Goal: Communication & Community: Answer question/provide support

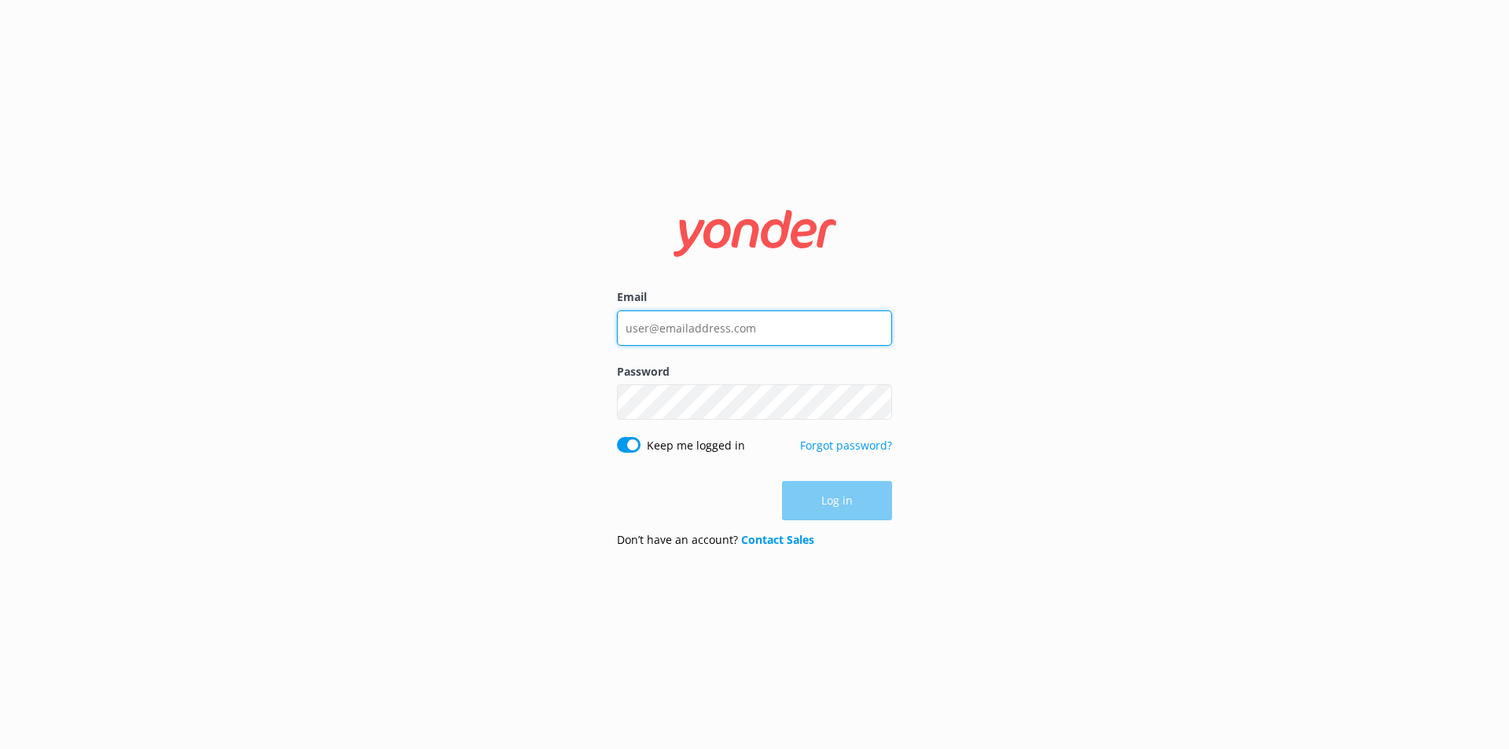
click at [709, 317] on input "Email" at bounding box center [754, 328] width 275 height 35
type input "[EMAIL_ADDRESS][DOMAIN_NAME]"
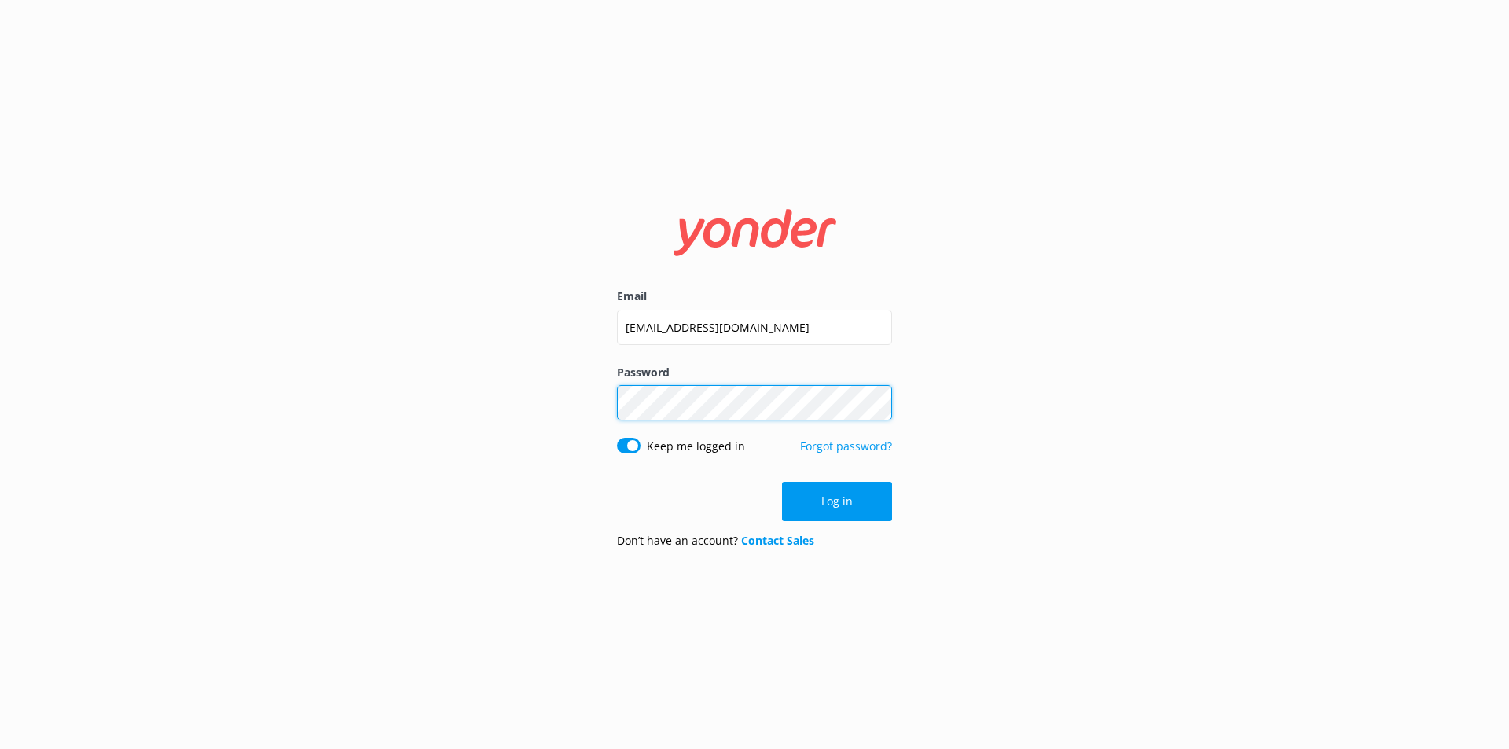
click button "Log in" at bounding box center [837, 501] width 110 height 39
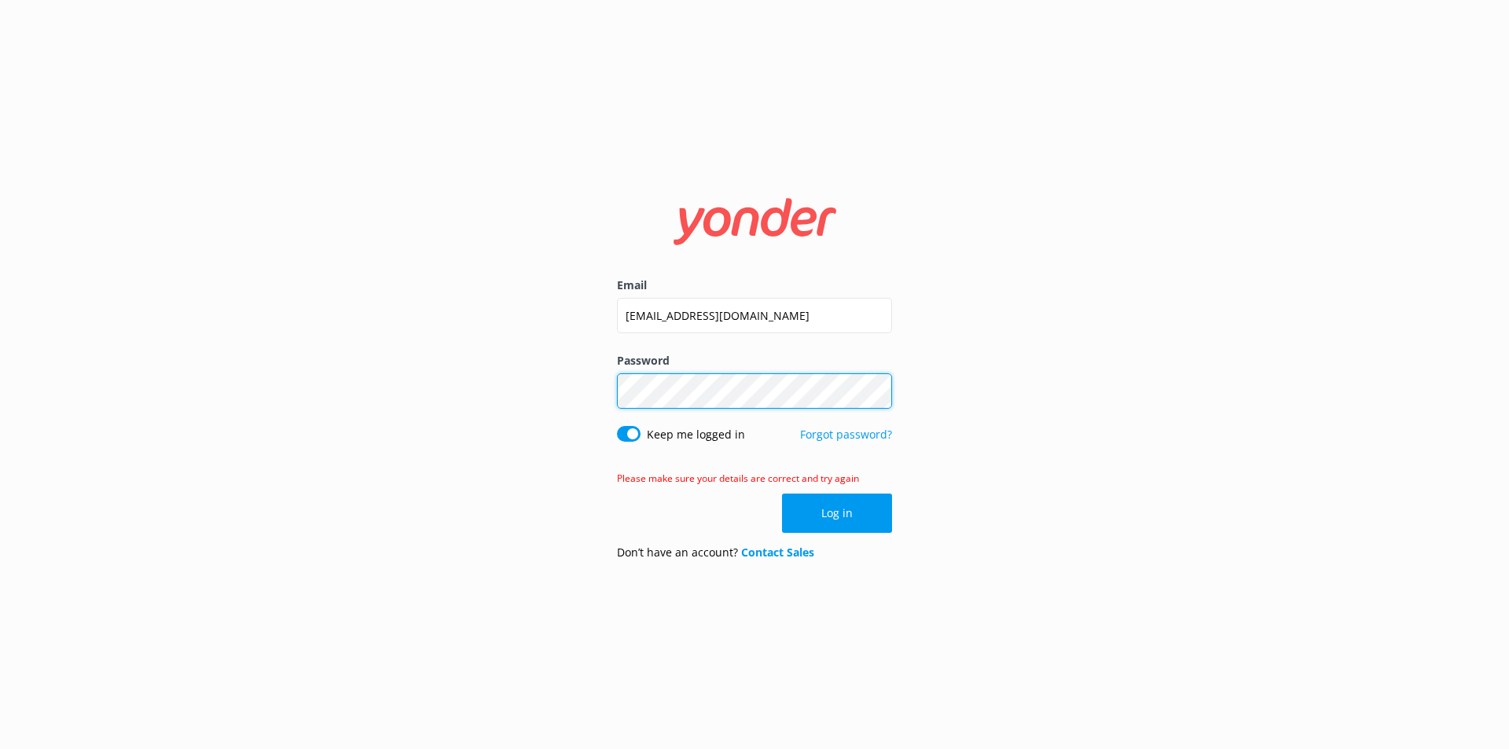
click at [178, 358] on div "Email [EMAIL_ADDRESS][DOMAIN_NAME] Password Show password Keep me logged in For…" at bounding box center [754, 374] width 1509 height 749
click button "Log in" at bounding box center [837, 513] width 110 height 39
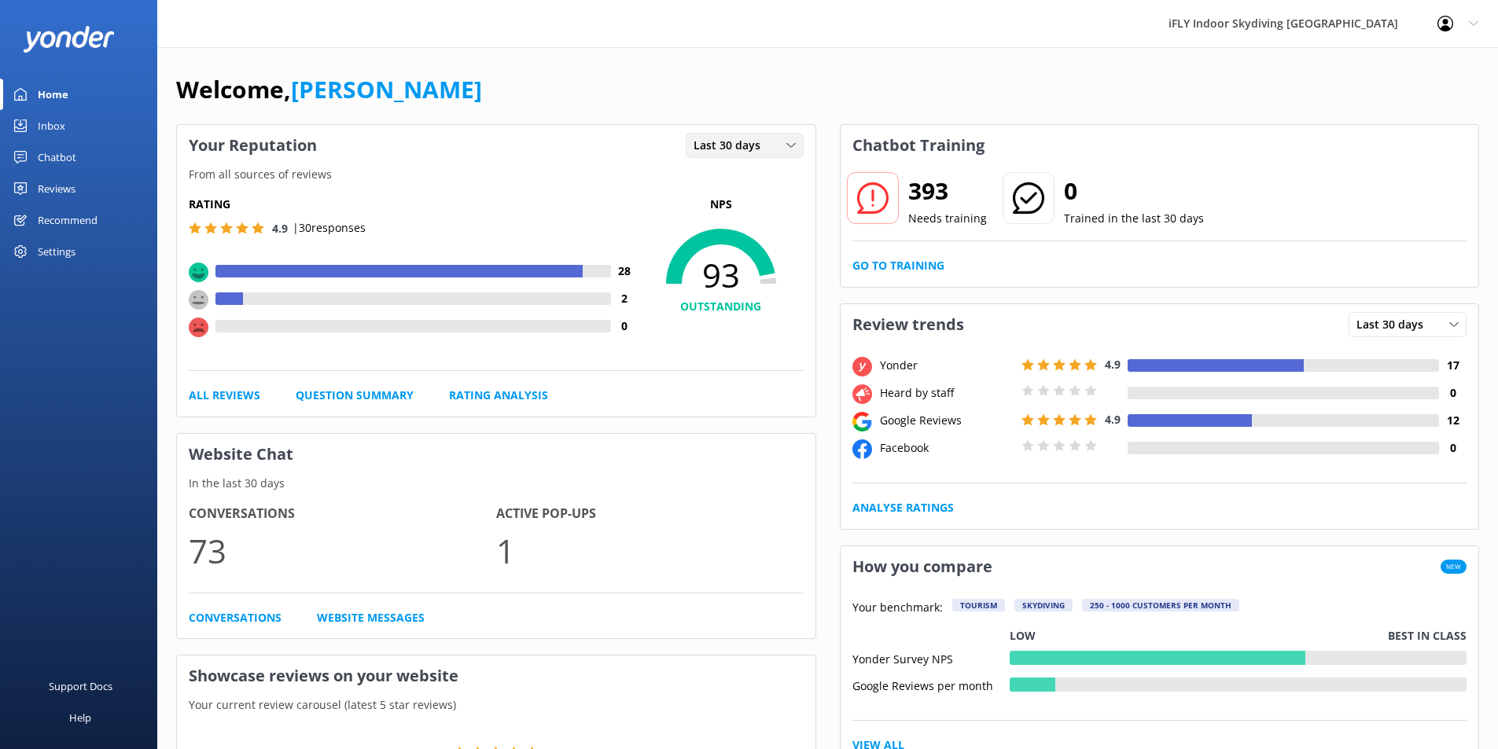
click at [782, 148] on div "Last 30 days" at bounding box center [744, 145] width 110 height 17
click at [782, 175] on link "Last 7 days" at bounding box center [756, 177] width 140 height 31
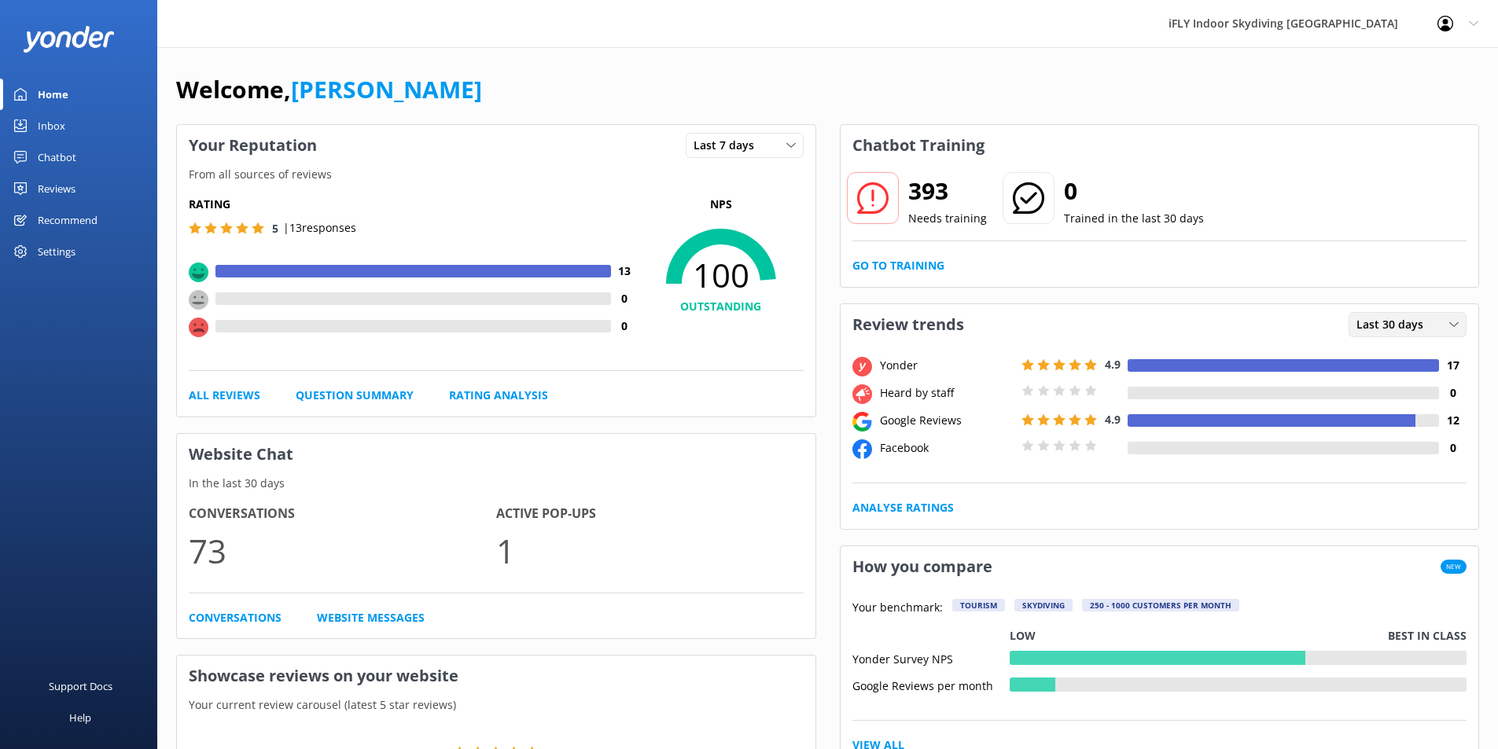
click at [1424, 330] on span "Last 30 days" at bounding box center [1394, 324] width 76 height 17
click at [1408, 369] on link "Last 7 days" at bounding box center [1419, 356] width 140 height 31
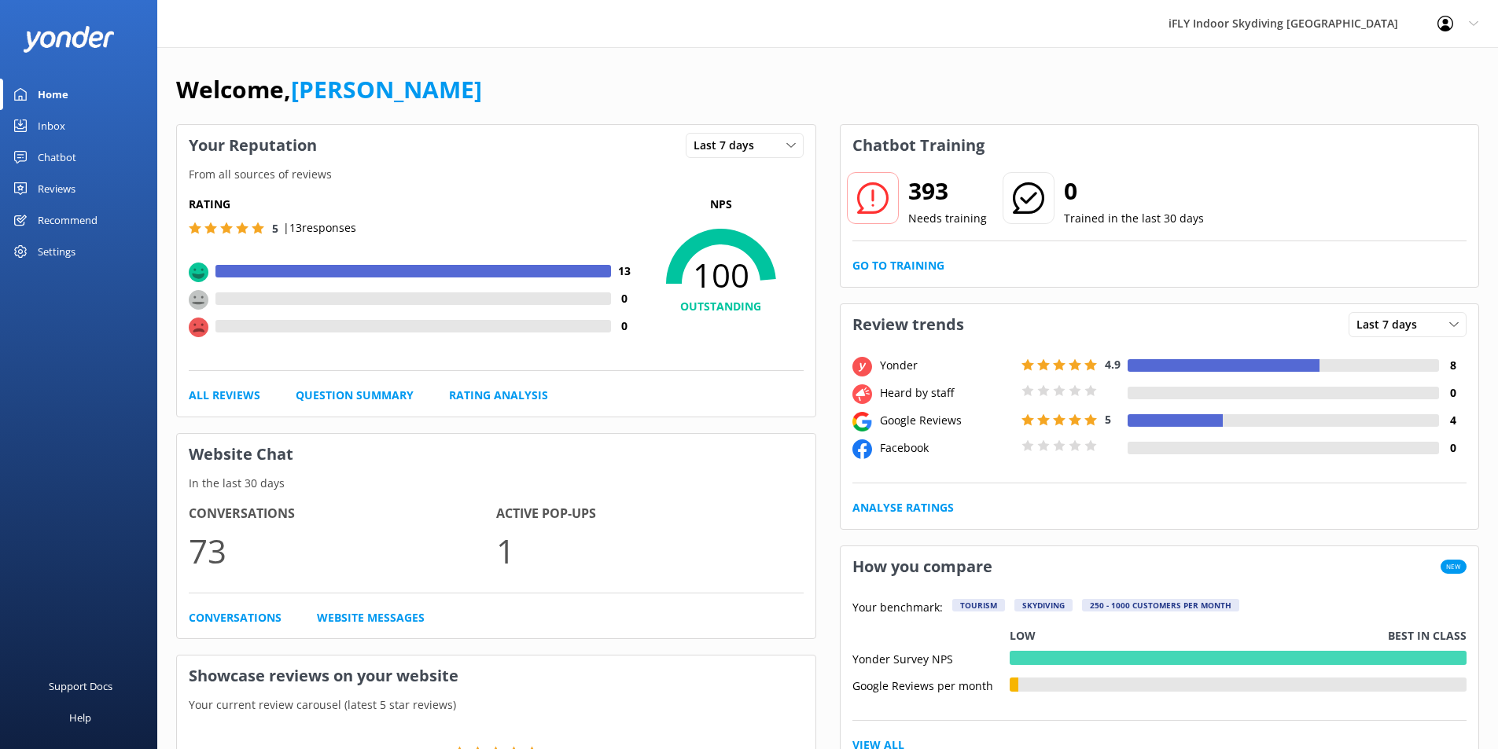
click at [906, 367] on div "Yonder" at bounding box center [947, 365] width 142 height 17
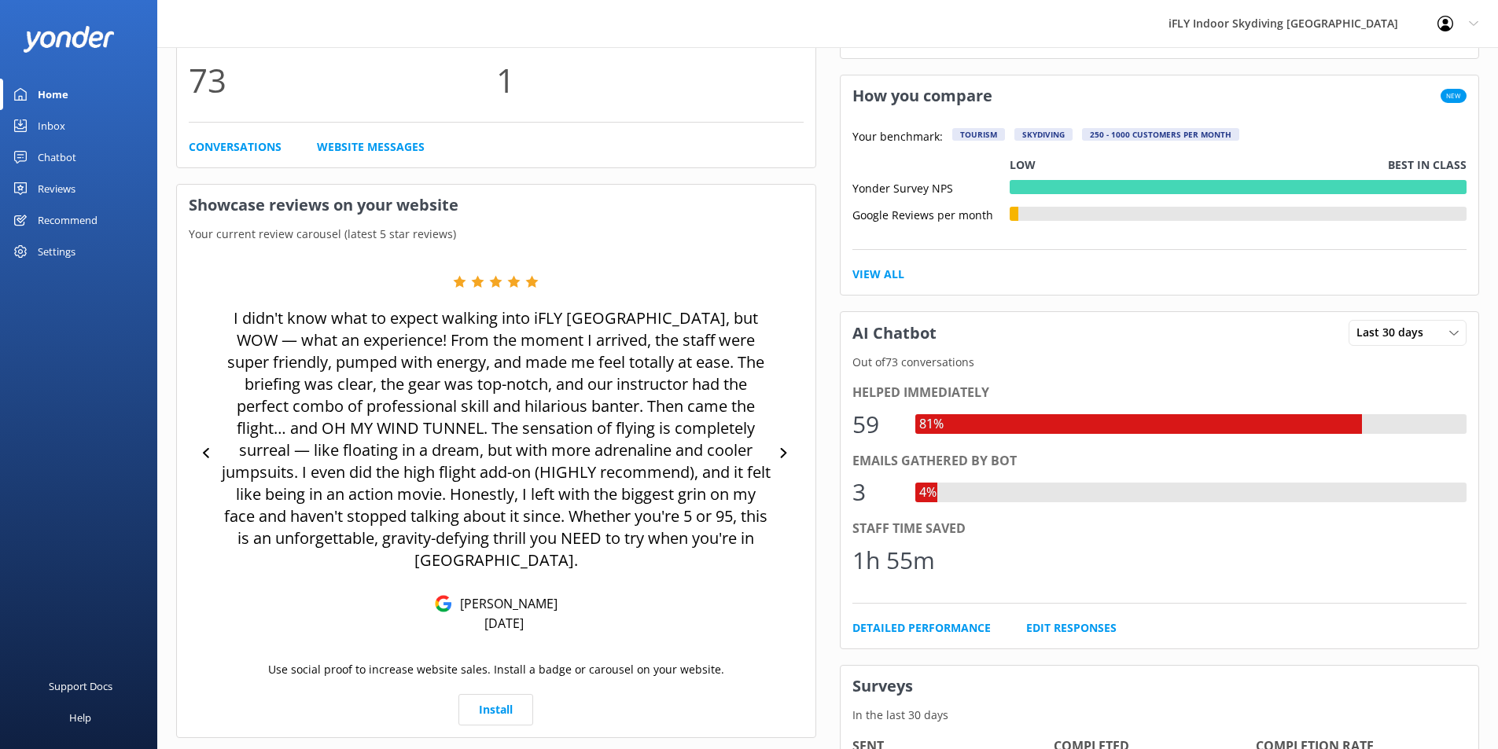
scroll to position [472, 0]
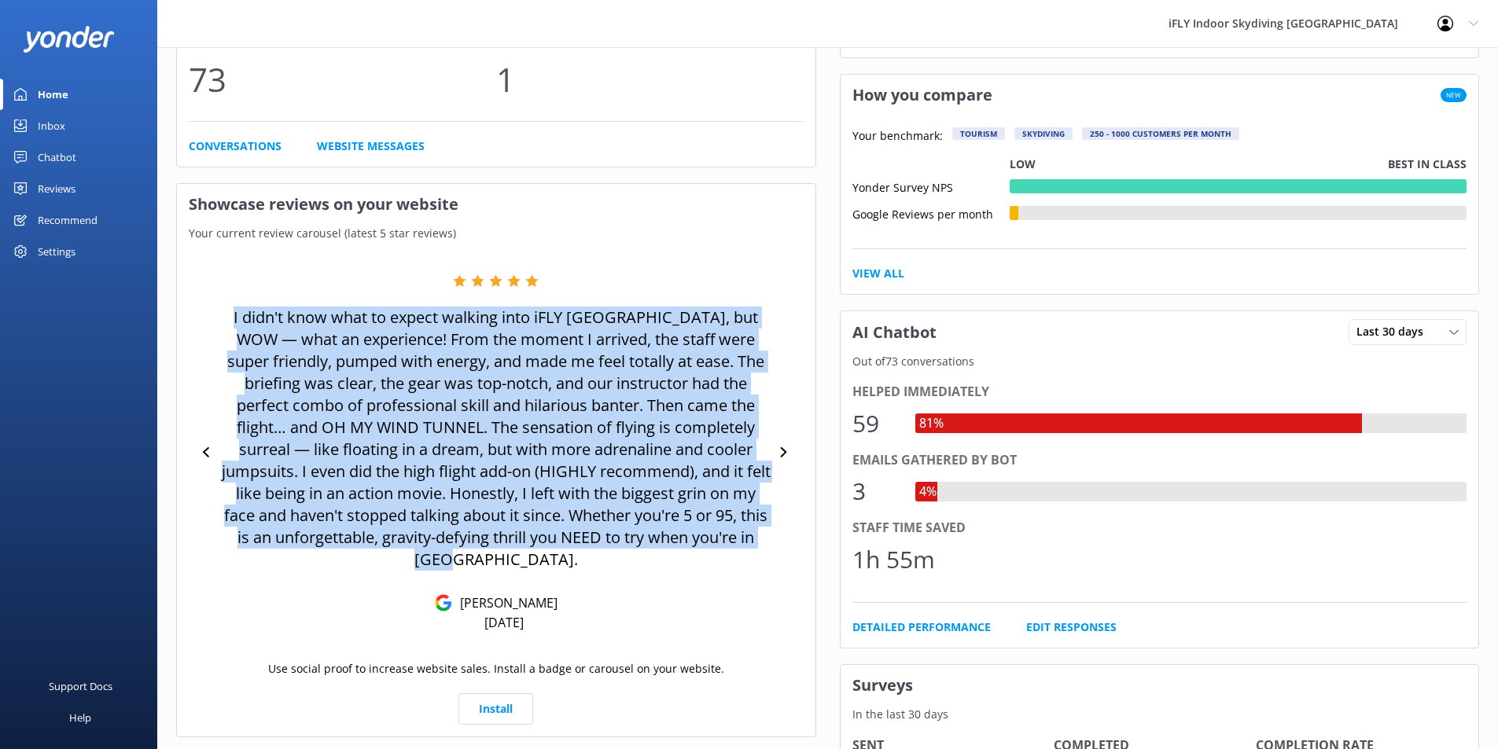
drag, startPoint x: 564, startPoint y: 554, endPoint x: 233, endPoint y: 318, distance: 407.5
click at [233, 318] on p "I didn't know what to expect walking into iFLY [GEOGRAPHIC_DATA], but WOW — wha…" at bounding box center [496, 439] width 552 height 264
copy p "I didn't know what to expect walking into iFLY [GEOGRAPHIC_DATA], but WOW — wha…"
drag, startPoint x: 566, startPoint y: 598, endPoint x: 454, endPoint y: 598, distance: 112.4
click at [454, 598] on div "I didn't know what to expect walking into iFLY [GEOGRAPHIC_DATA], but WOW — wha…" at bounding box center [496, 452] width 552 height 357
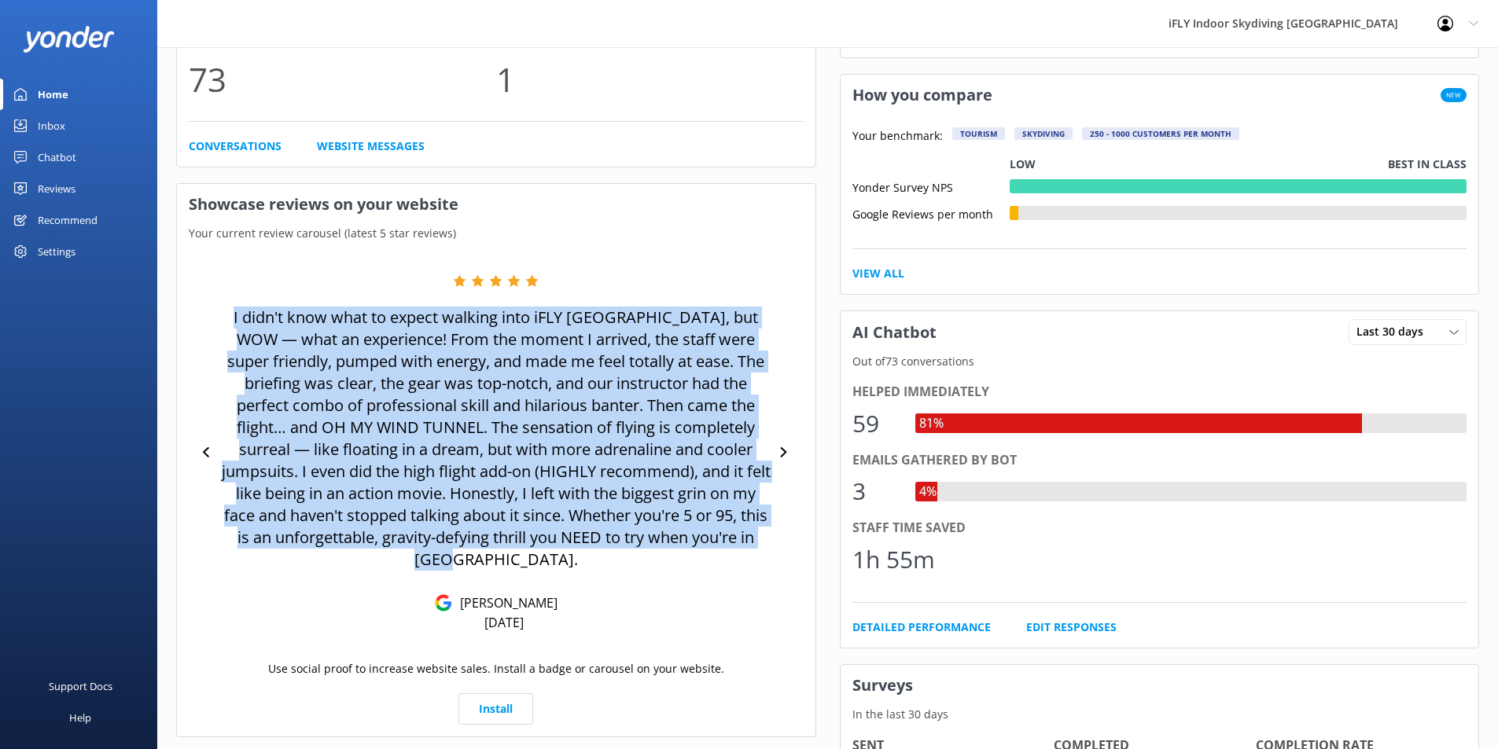
copy p "[PERSON_NAME]"
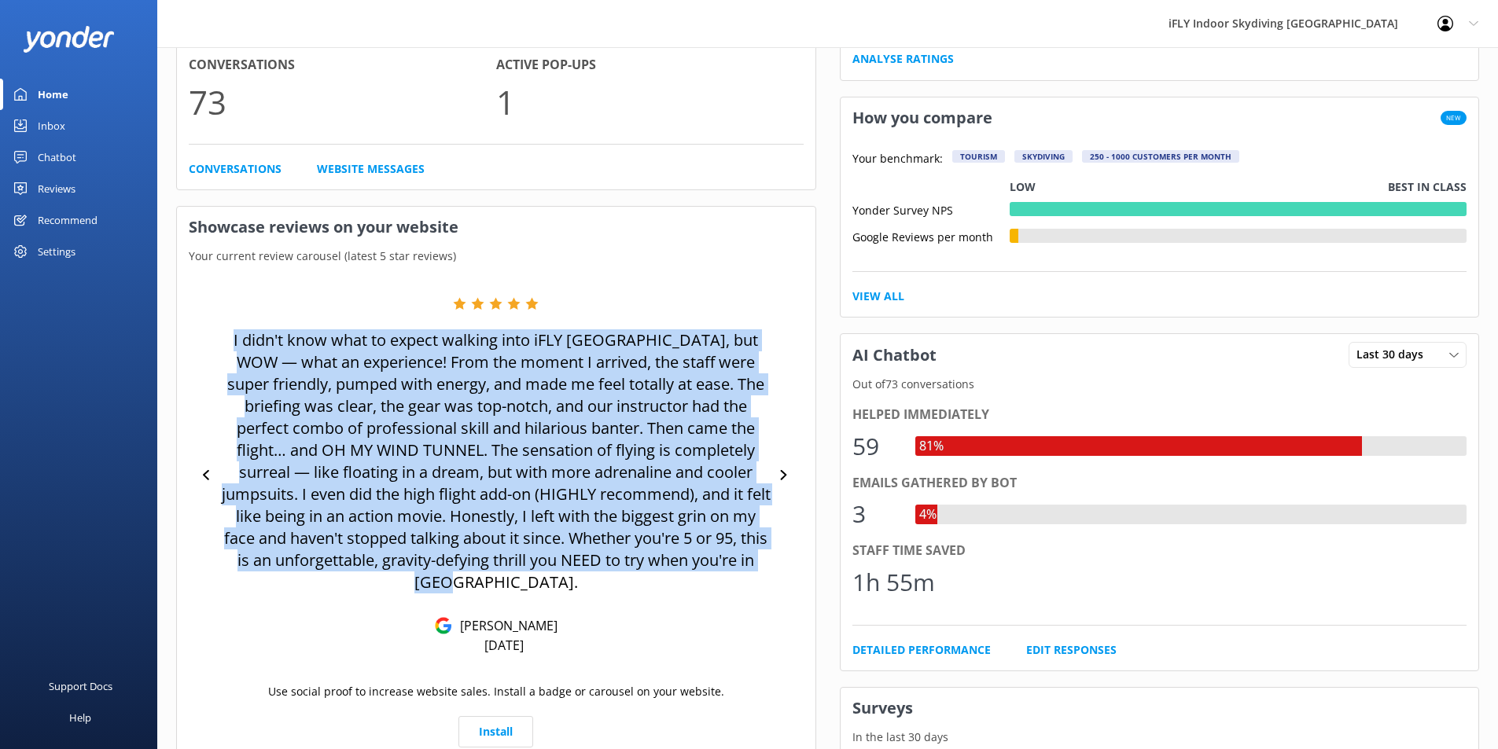
scroll to position [0, 0]
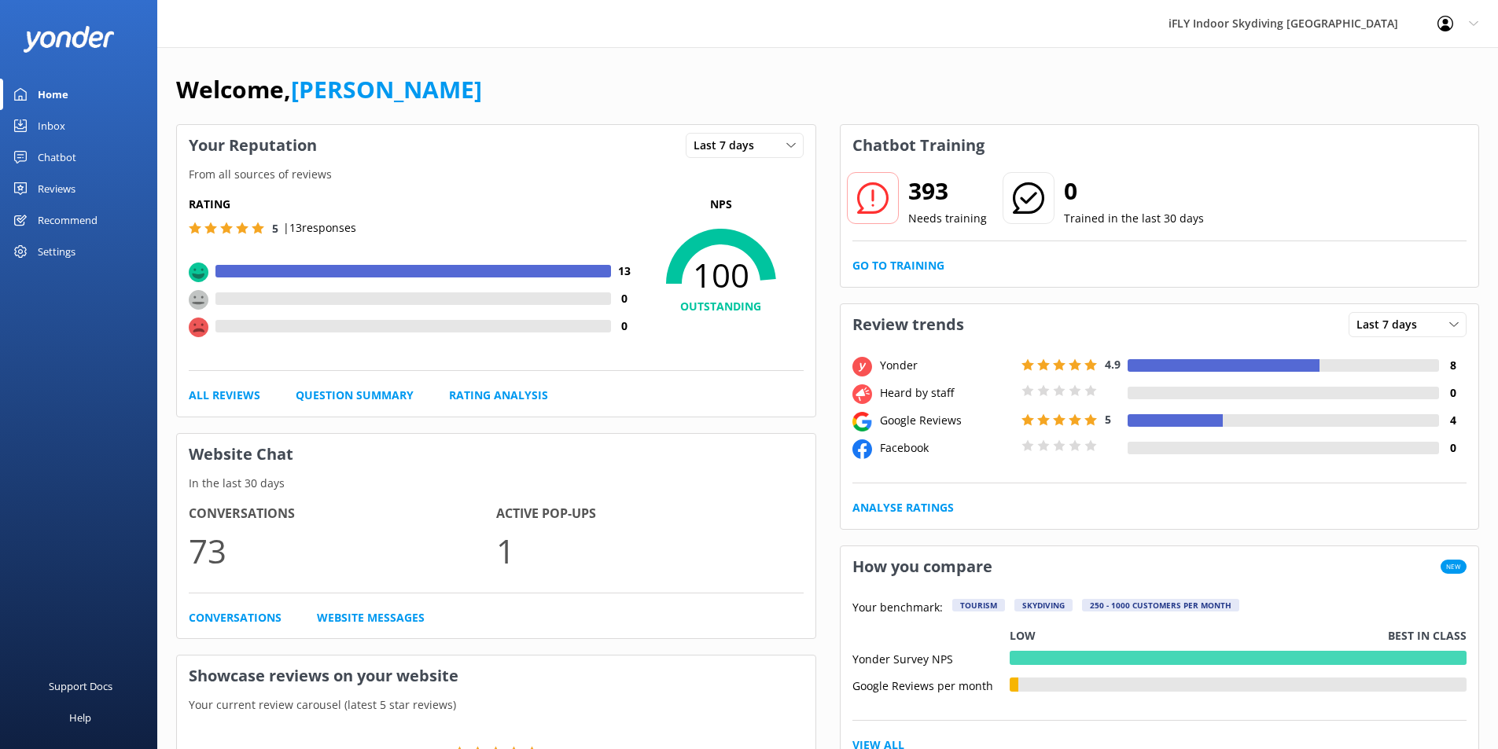
click at [64, 190] on div "Reviews" at bounding box center [57, 188] width 38 height 31
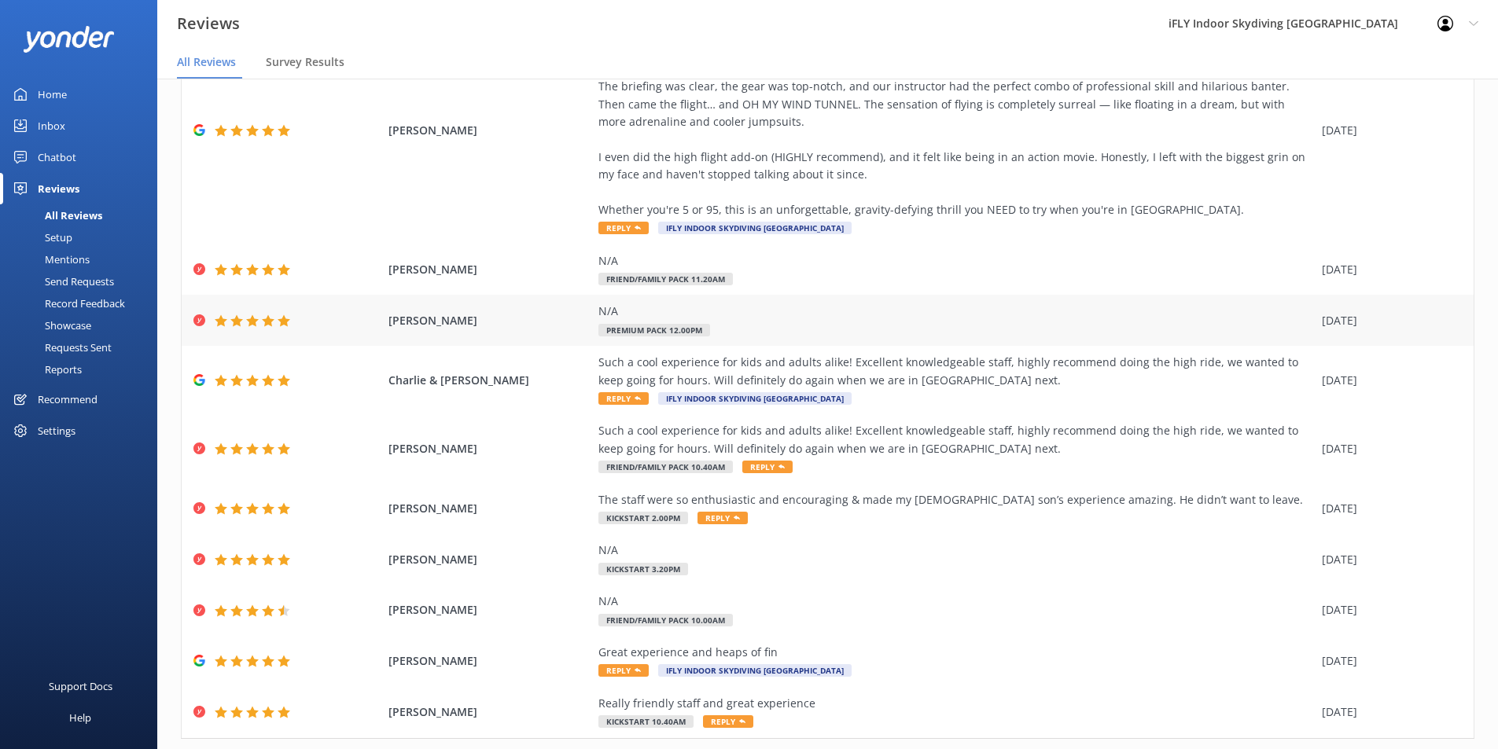
scroll to position [198, 0]
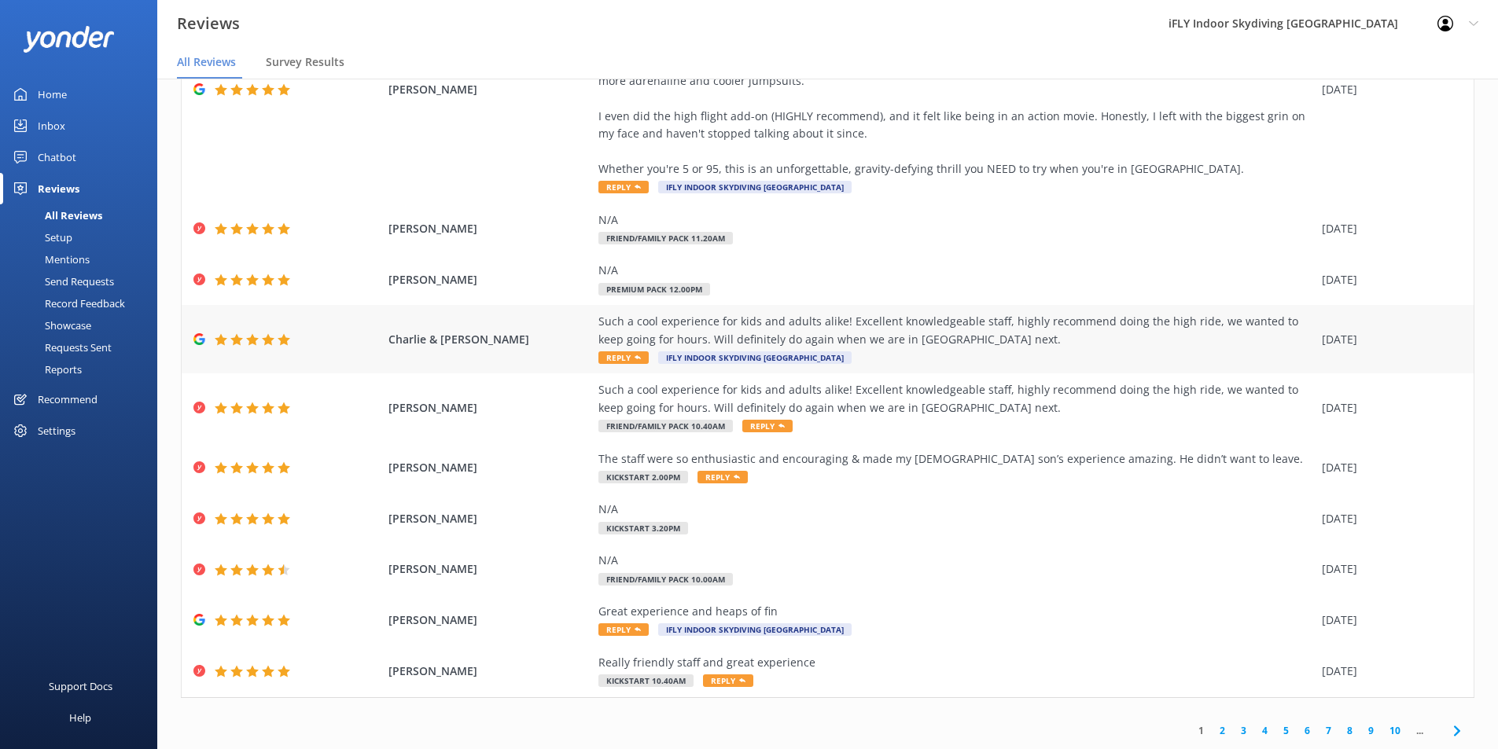
click at [995, 333] on div "Such a cool experience for kids and adults alike! Excellent knowledgeable staff…" at bounding box center [955, 330] width 715 height 35
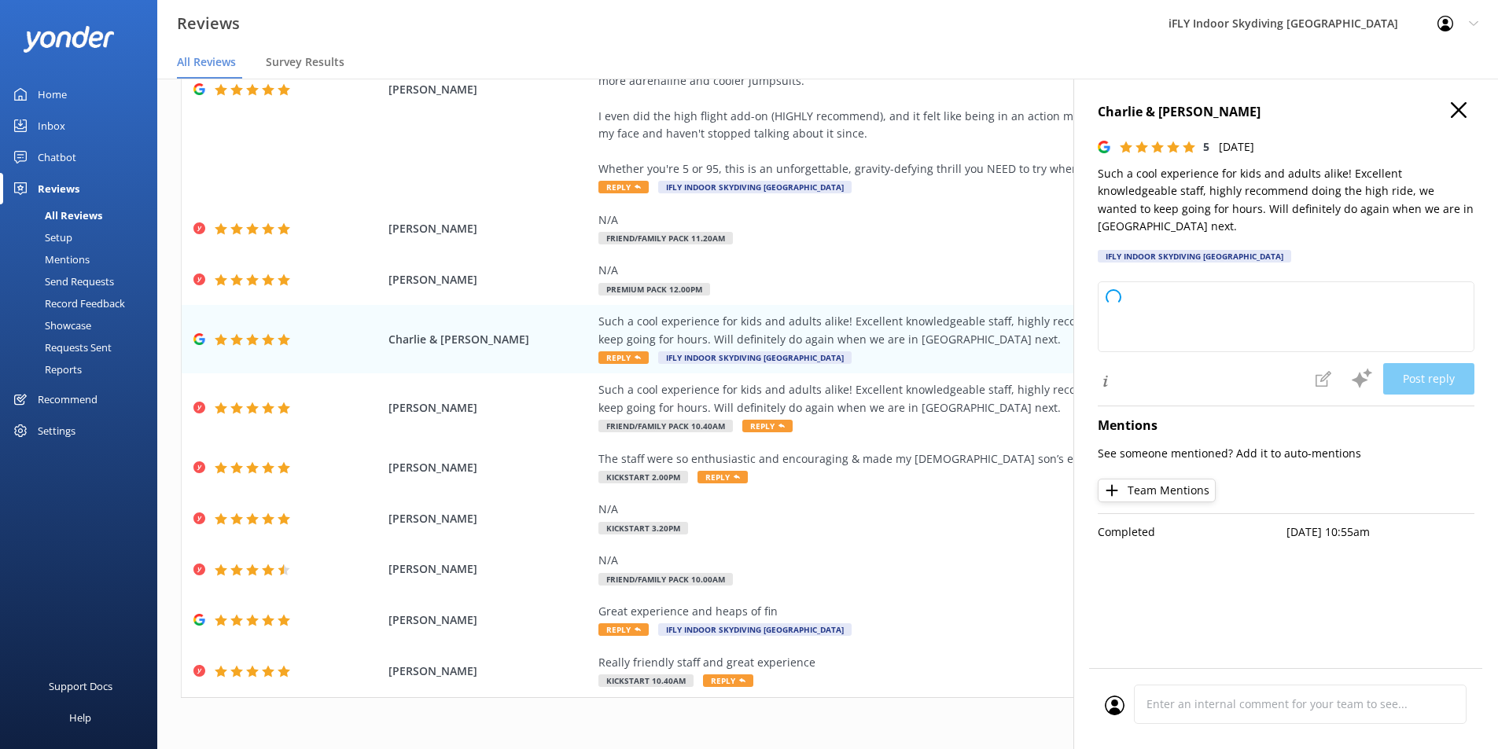
type textarea "Thank you so much for your wonderful review! We're thrilled to hear you had suc…"
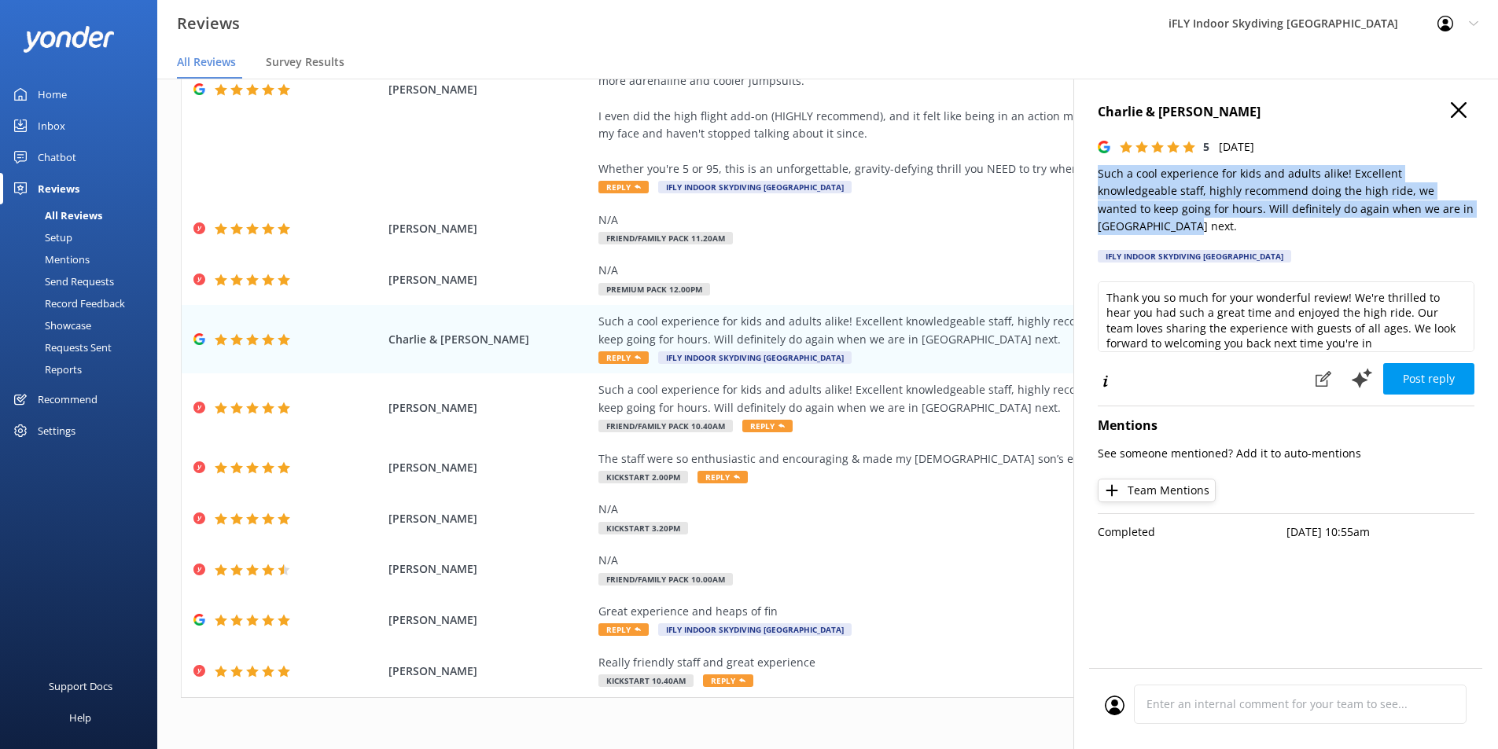
drag, startPoint x: 1452, startPoint y: 204, endPoint x: 1091, endPoint y: 167, distance: 362.7
click at [1091, 167] on div "Charlie & [PERSON_NAME] 5 [DATE] Such a cool experience for kids and adults ali…" at bounding box center [1285, 453] width 425 height 749
copy p "Such a cool experience for kids and adults alike! Excellent knowledgeable staff…"
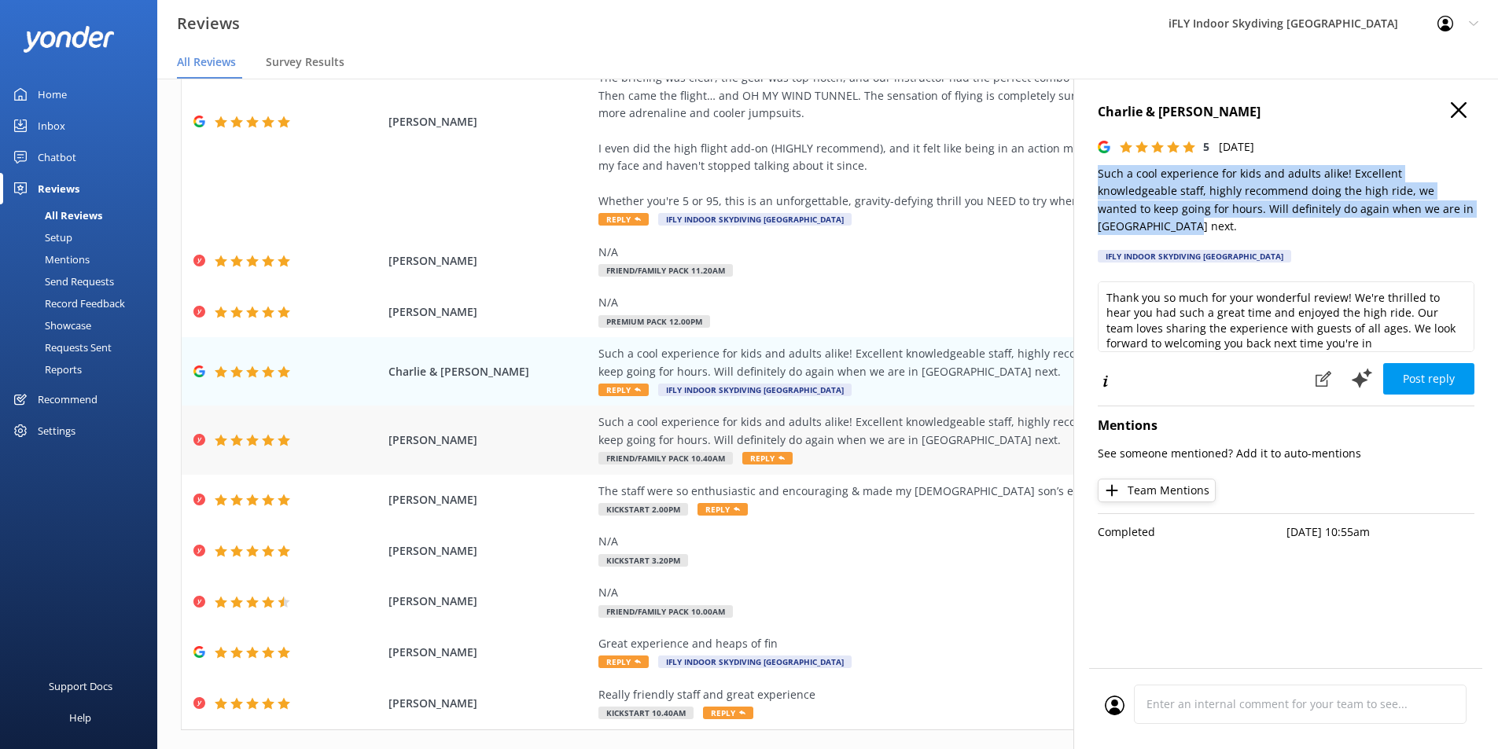
scroll to position [41, 0]
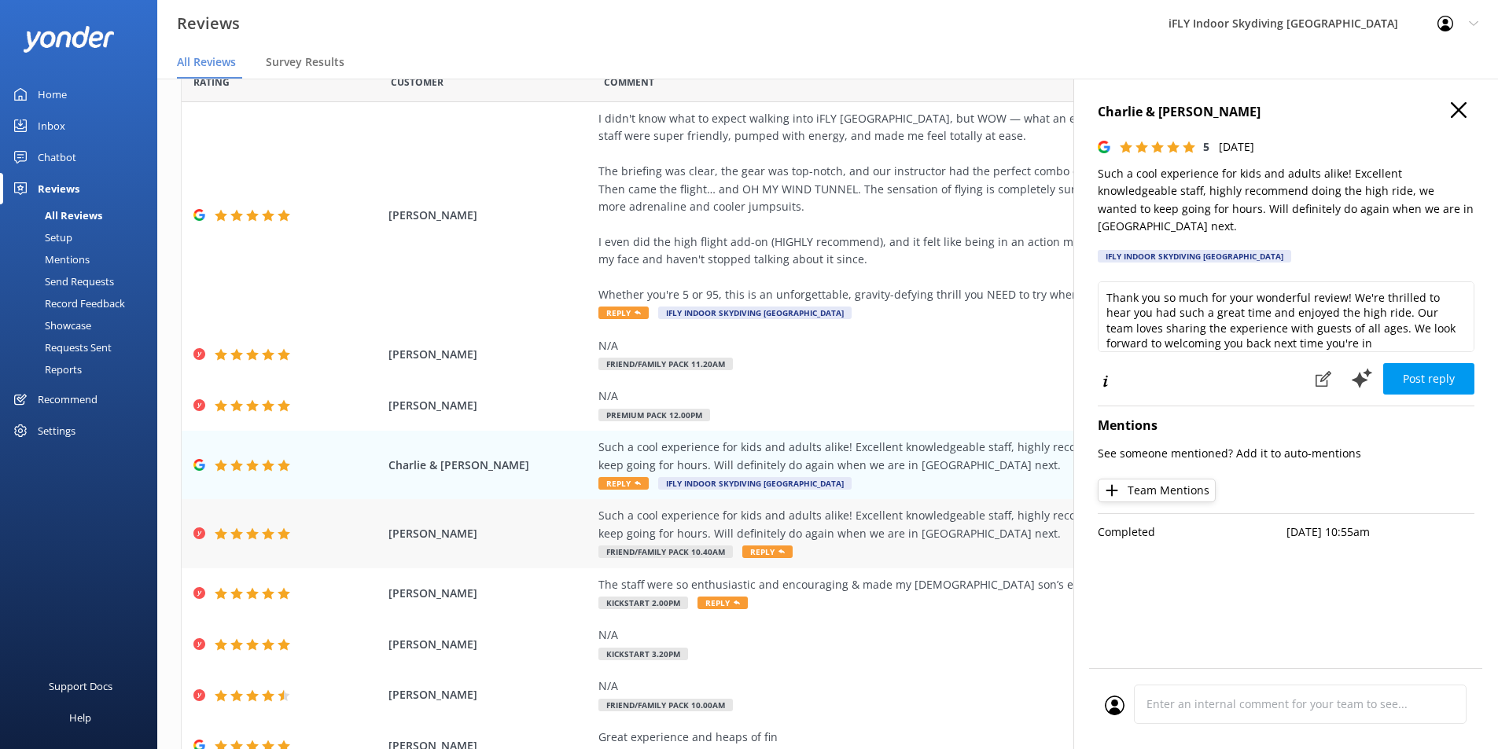
click at [917, 535] on div "Such a cool experience for kids and adults alike! Excellent knowledgeable staff…" at bounding box center [955, 524] width 715 height 35
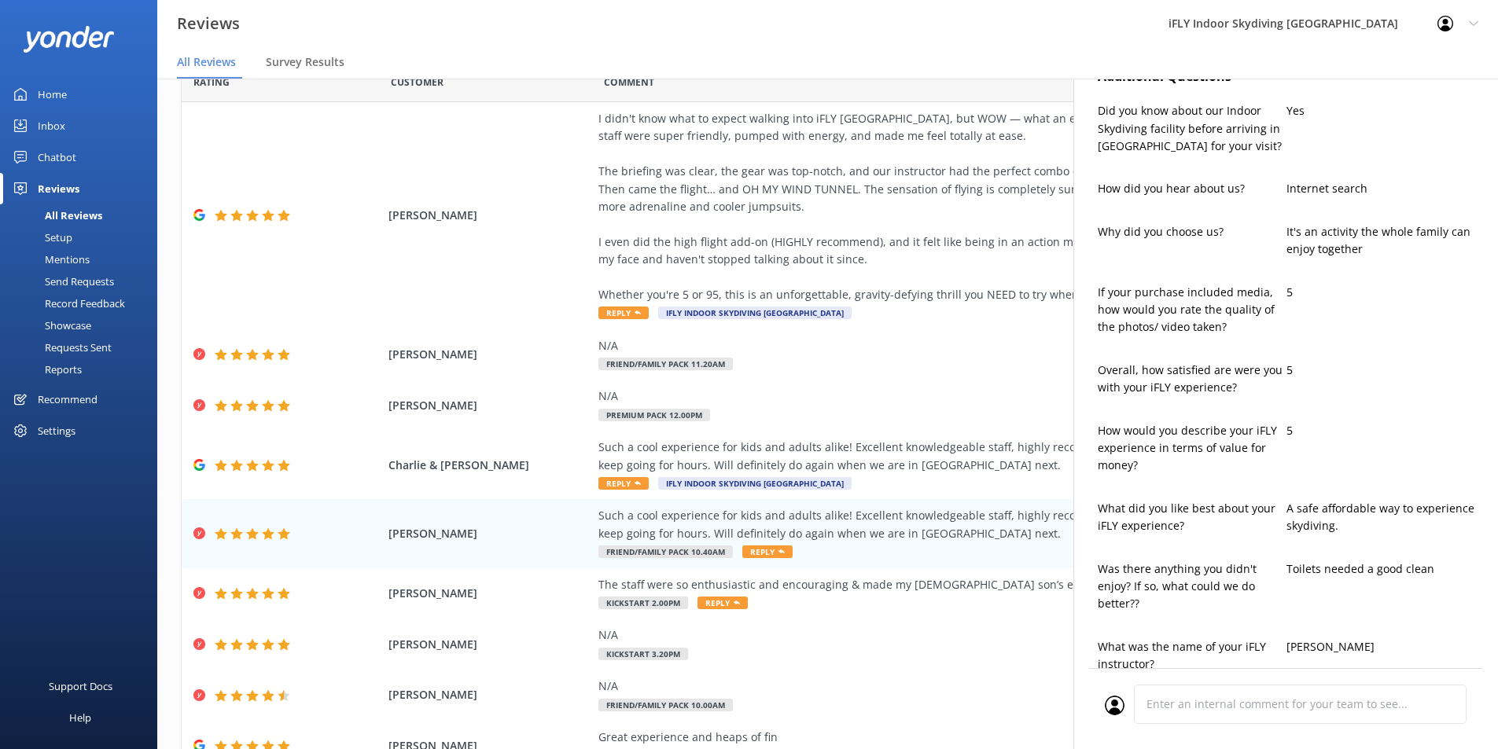
scroll to position [629, 0]
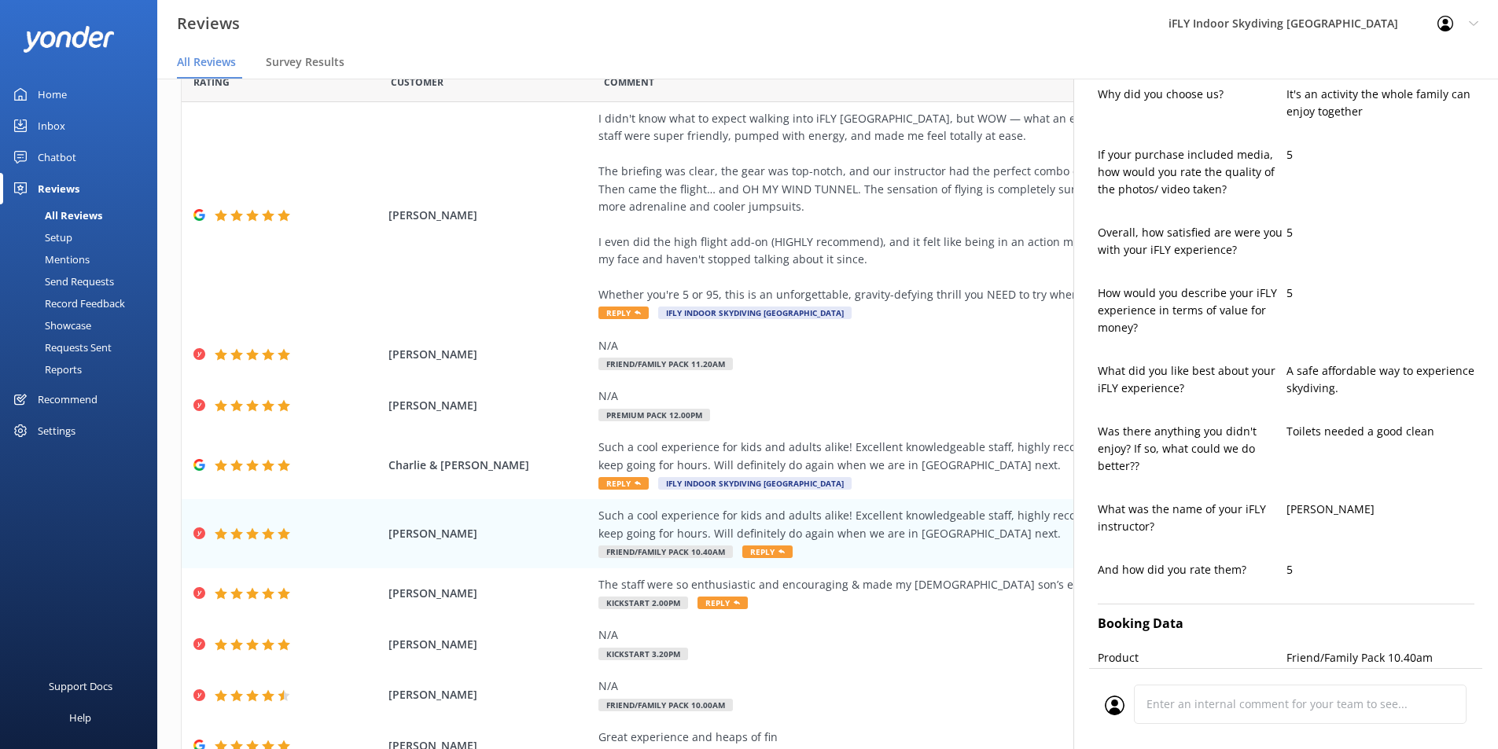
type textarea "Hi [PERSON_NAME], Thank you so much for your fantastic review! We're thrilled t…"
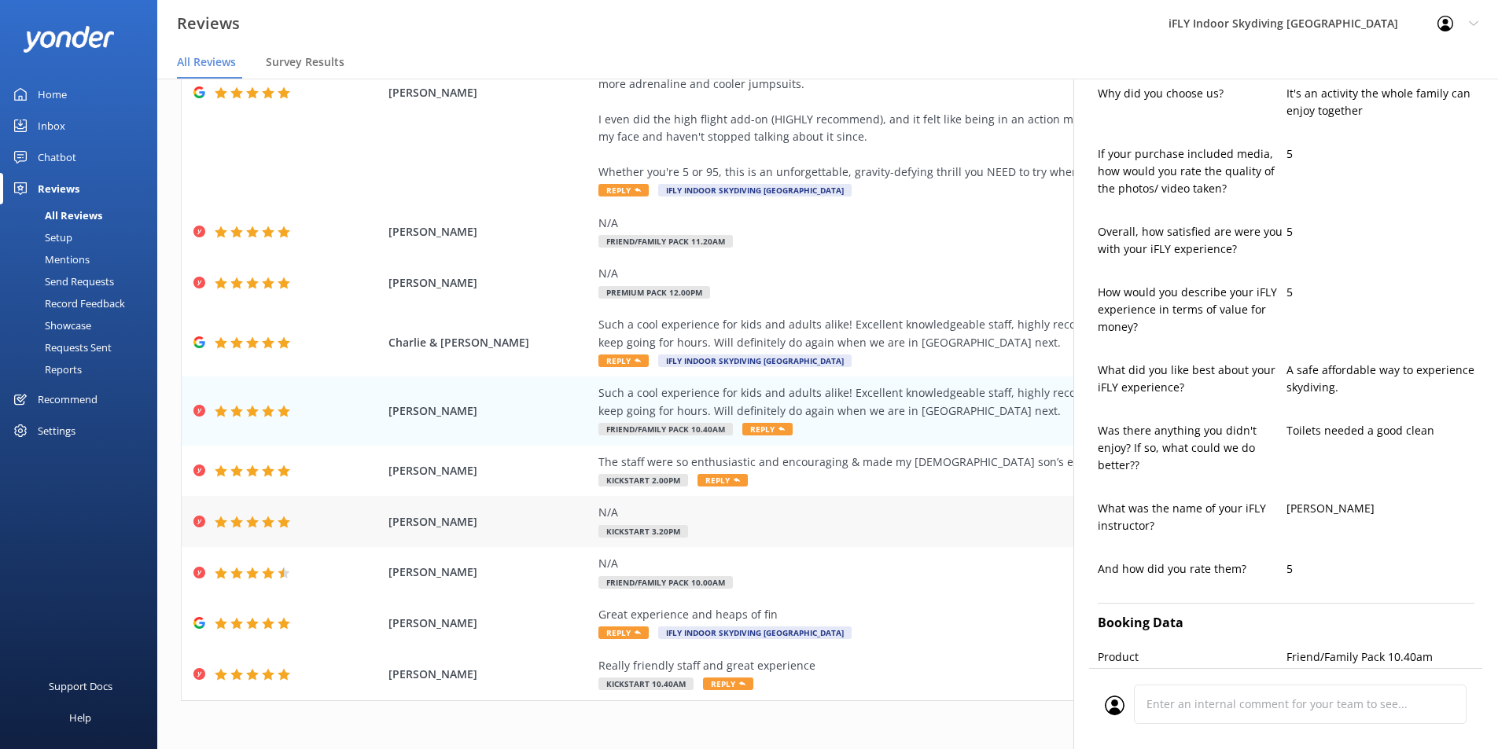
scroll to position [198, 0]
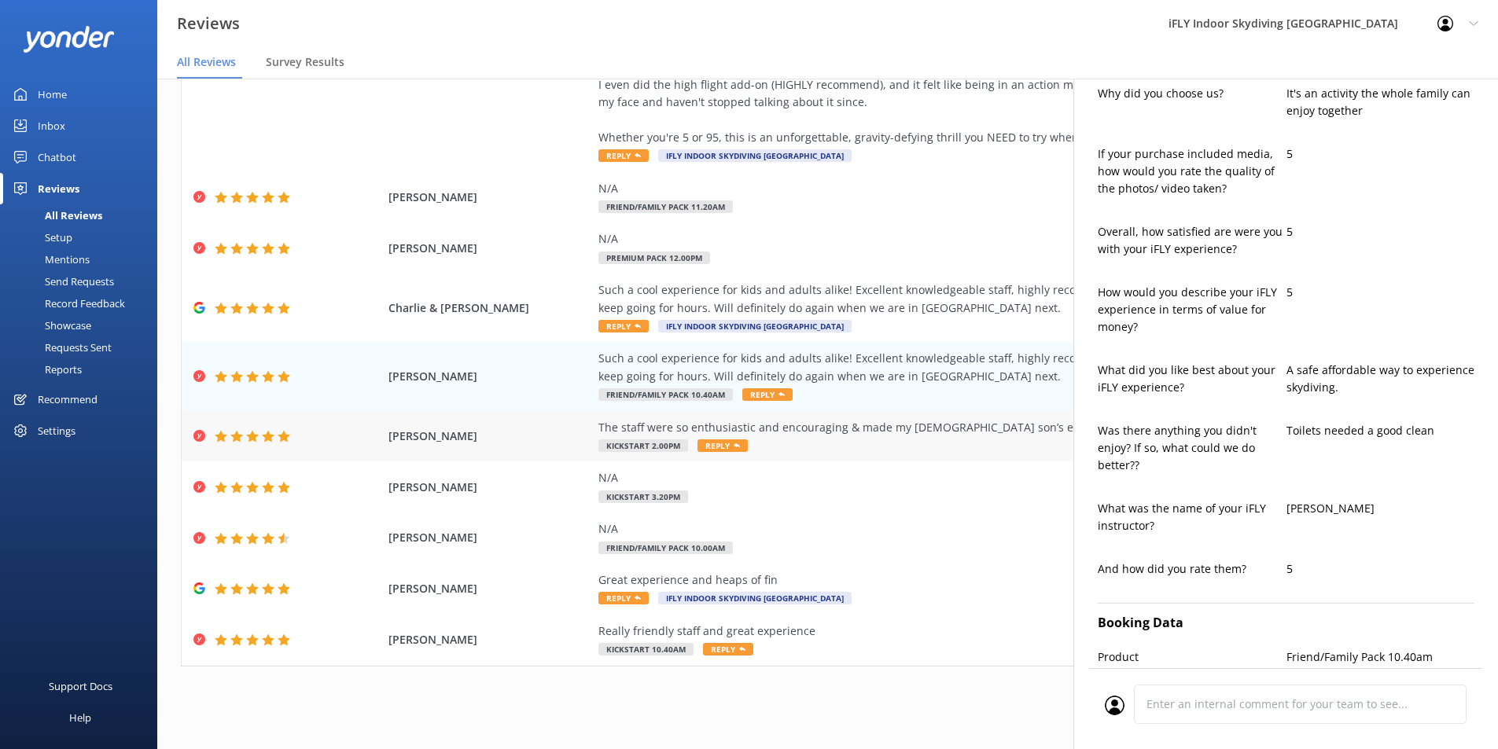
click at [793, 432] on div "The staff were so enthusiastic and encouraging & made my [DEMOGRAPHIC_DATA] son…" at bounding box center [955, 427] width 715 height 17
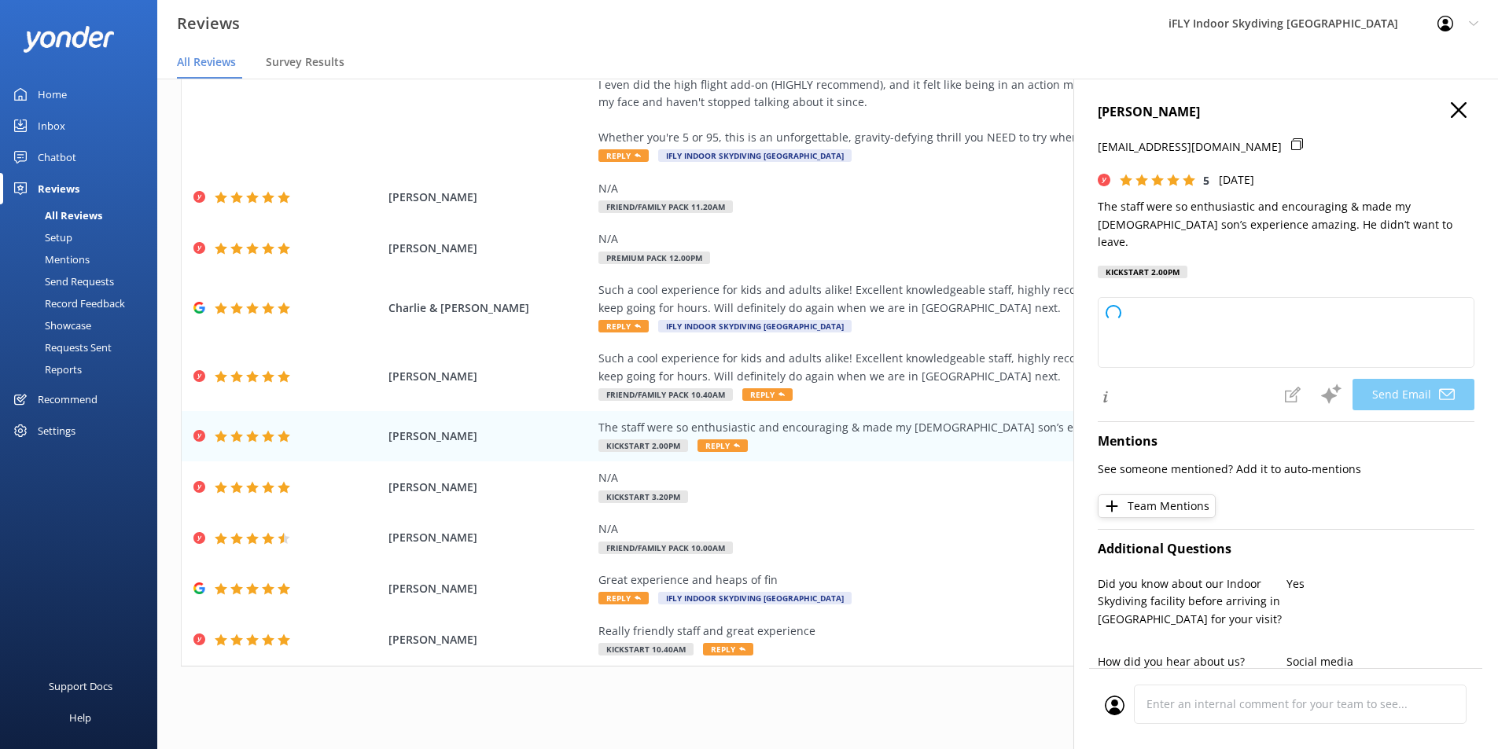
scroll to position [322, 0]
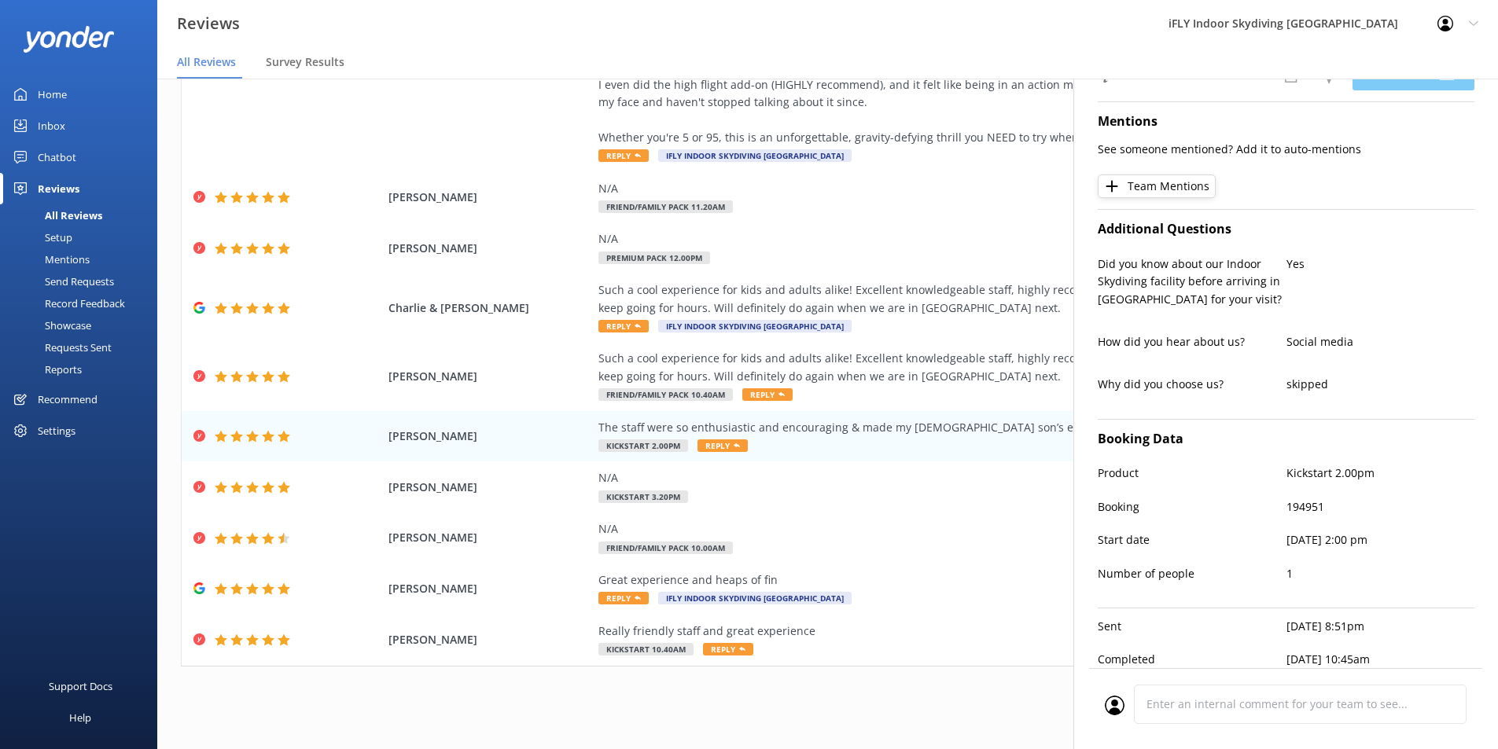
type textarea "Thank you so much, [PERSON_NAME]! We’re thrilled to hear your son had such a gr…"
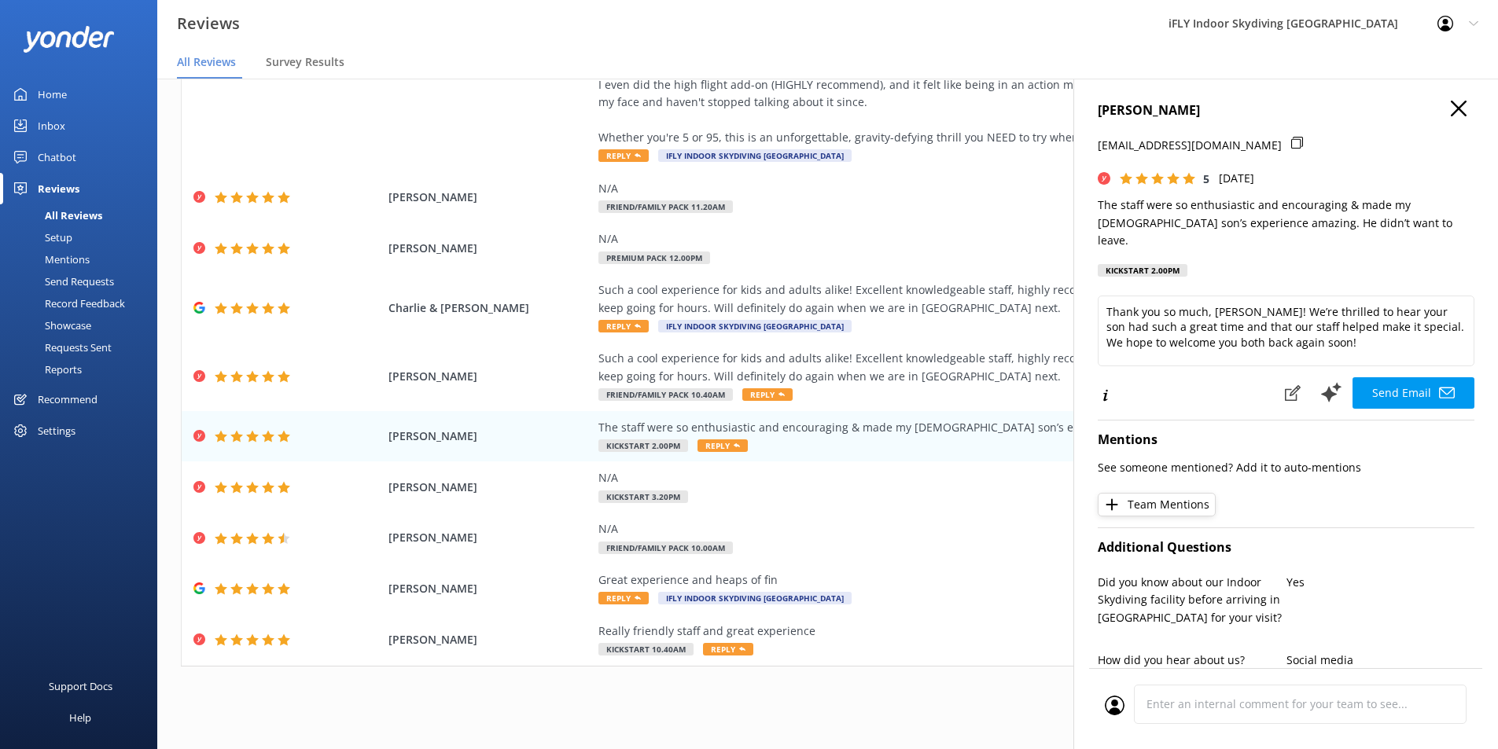
scroll to position [0, 0]
drag, startPoint x: 1161, startPoint y: 120, endPoint x: 1099, endPoint y: 119, distance: 62.1
click at [1099, 119] on h4 "[PERSON_NAME]" at bounding box center [1285, 112] width 377 height 20
drag, startPoint x: 1269, startPoint y: 149, endPoint x: 1099, endPoint y: 156, distance: 170.0
click at [1099, 156] on div "[EMAIL_ADDRESS][DOMAIN_NAME]" at bounding box center [1285, 154] width 377 height 33
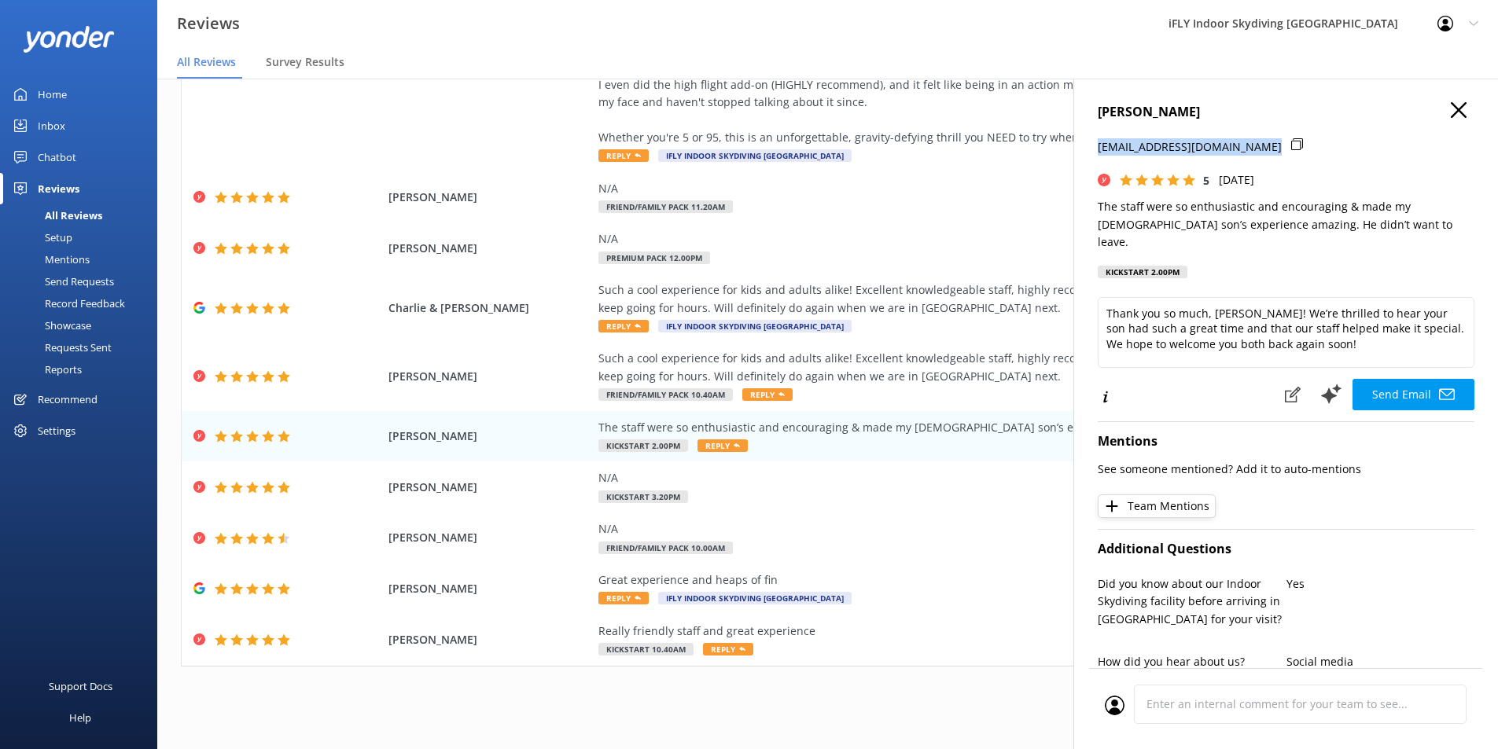
copy p "[EMAIL_ADDRESS][DOMAIN_NAME]"
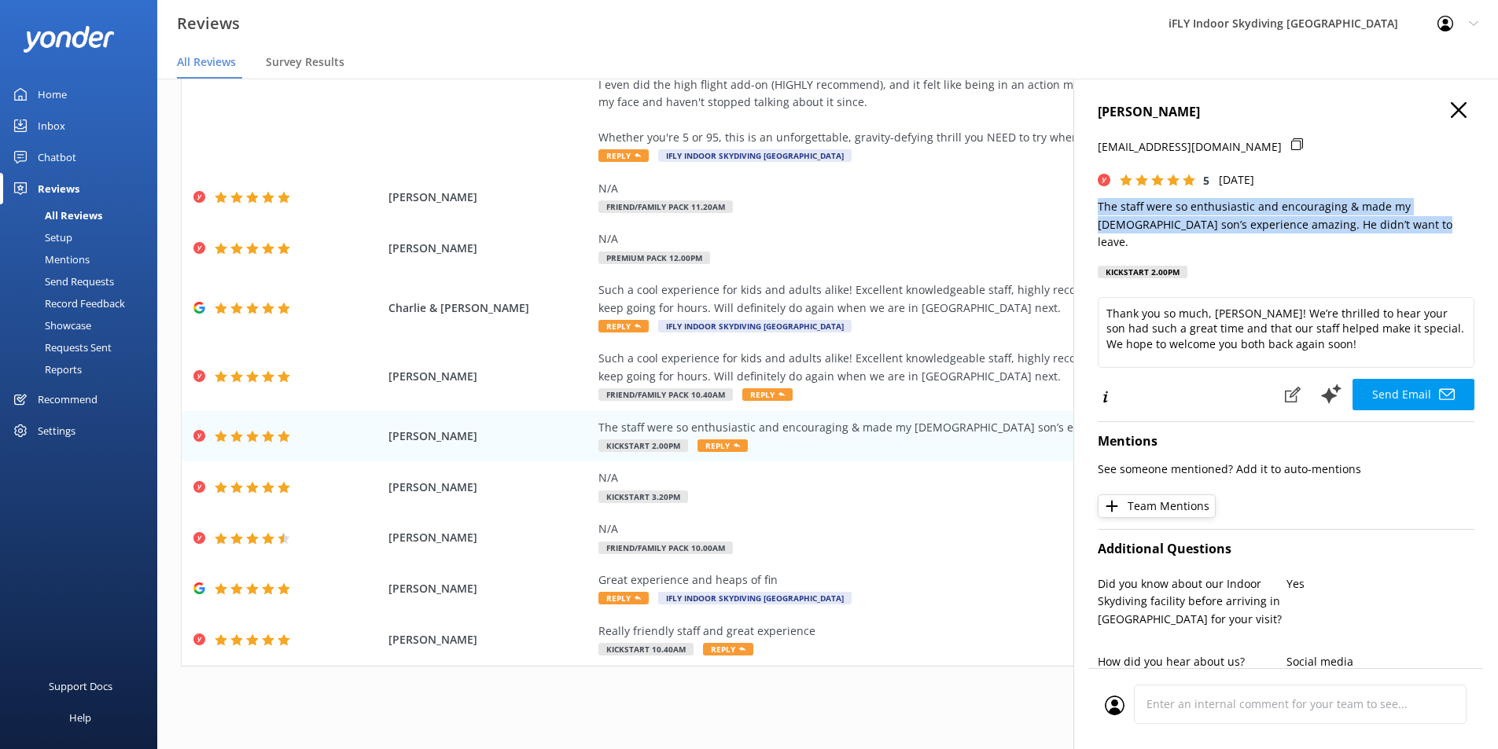
drag, startPoint x: 1367, startPoint y: 222, endPoint x: 1082, endPoint y: 213, distance: 285.5
click at [1082, 213] on div "[PERSON_NAME] [EMAIL_ADDRESS][DOMAIN_NAME] 5 [DATE] The staff were so enthusias…" at bounding box center [1285, 453] width 425 height 749
copy p "The staff were so enthusiastic and encouraging & made my [DEMOGRAPHIC_DATA] son…"
click at [1399, 228] on p "The staff were so enthusiastic and encouraging & made my [DEMOGRAPHIC_DATA] son…" at bounding box center [1285, 224] width 377 height 53
drag, startPoint x: 1382, startPoint y: 221, endPoint x: 1090, endPoint y: 202, distance: 293.1
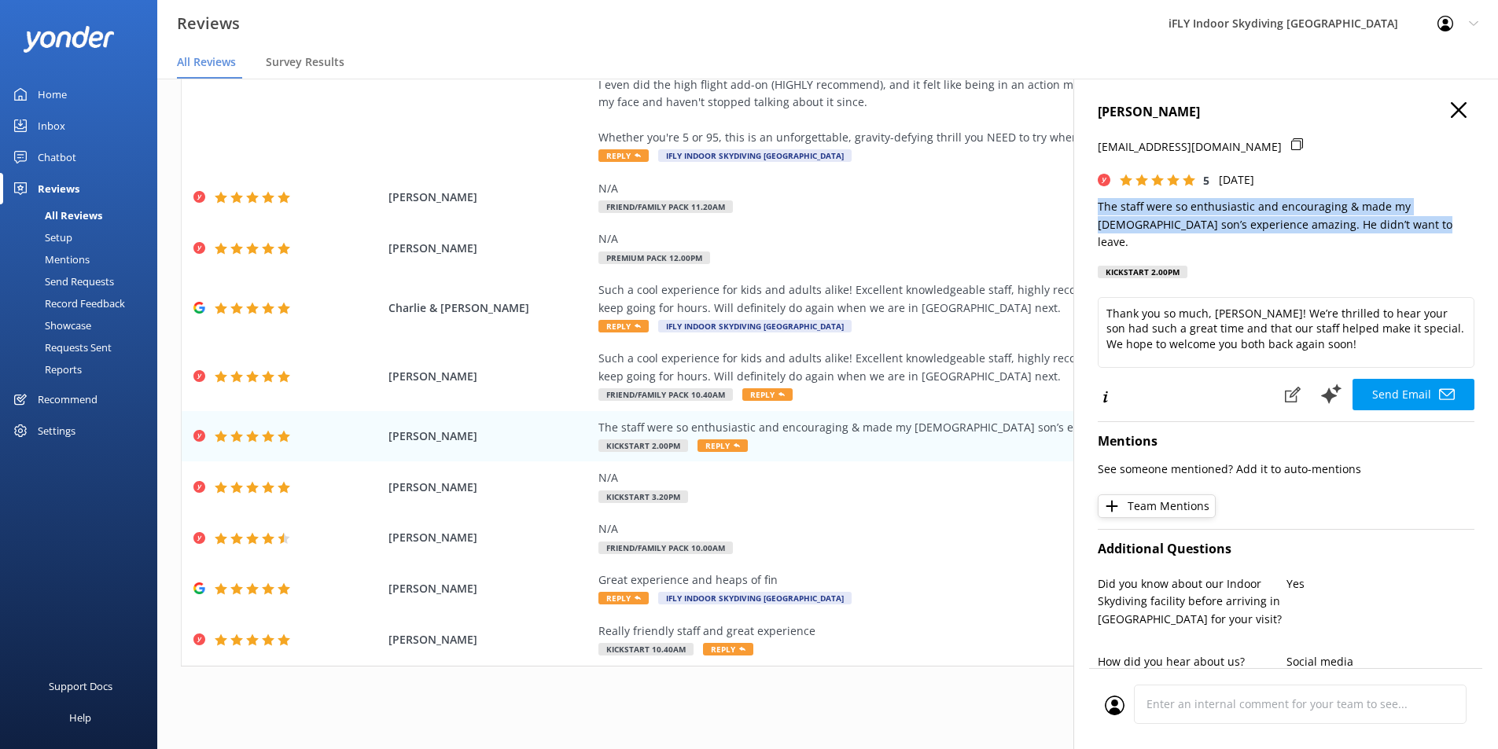
click at [1090, 202] on div "[PERSON_NAME] [EMAIL_ADDRESS][DOMAIN_NAME] 5 [DATE] The staff were so enthusias…" at bounding box center [1285, 453] width 425 height 749
copy p "The staff were so enthusiastic and encouraging & made my [DEMOGRAPHIC_DATA] son…"
drag, startPoint x: 1189, startPoint y: 113, endPoint x: 1200, endPoint y: 108, distance: 12.0
click at [1189, 113] on h4 "[PERSON_NAME]" at bounding box center [1285, 112] width 377 height 20
drag, startPoint x: 1201, startPoint y: 112, endPoint x: 1096, endPoint y: 108, distance: 105.4
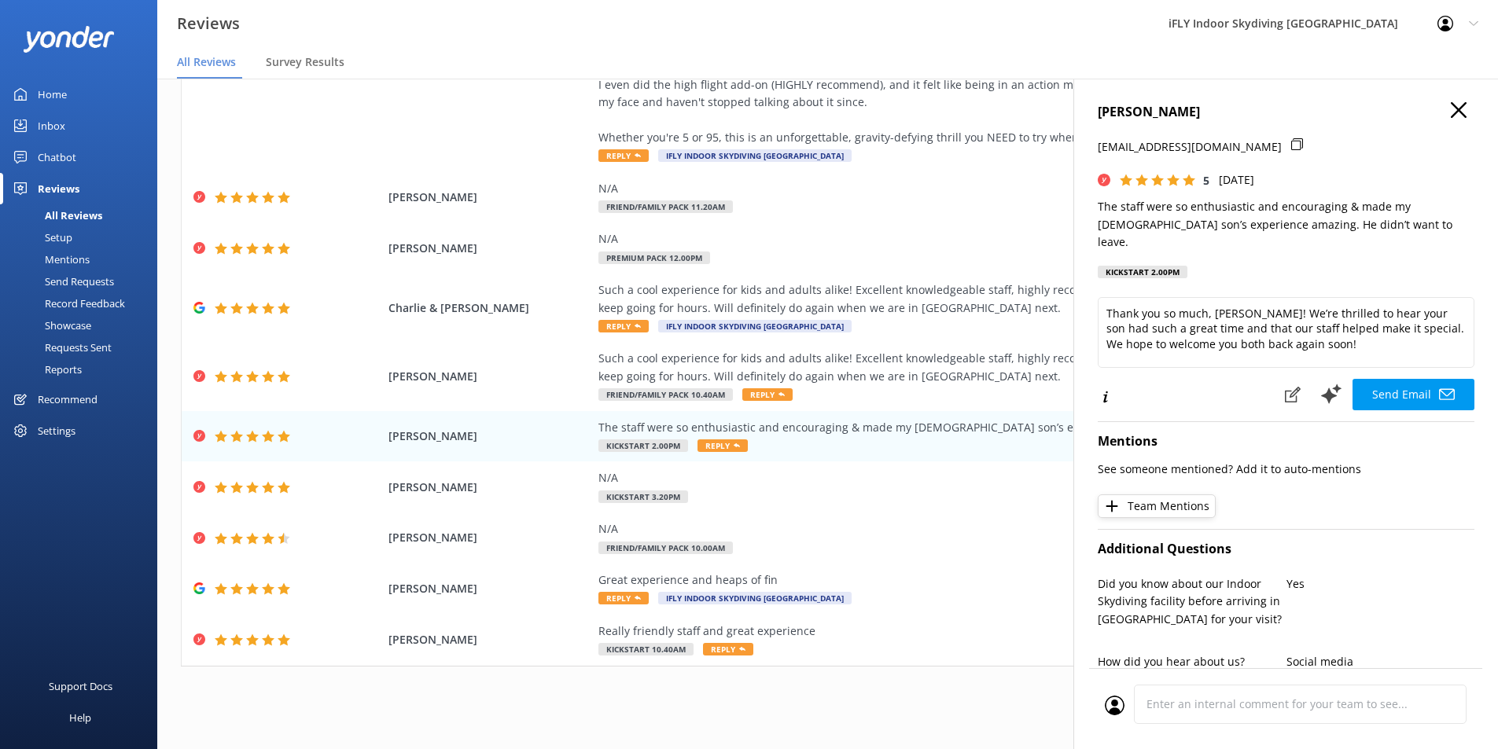
click at [1096, 108] on div "[PERSON_NAME] [EMAIL_ADDRESS][DOMAIN_NAME] 5 [DATE] The staff were so enthusias…" at bounding box center [1285, 453] width 425 height 749
copy h4 "[PERSON_NAME]"
click at [858, 370] on div "Such a cool experience for kids and adults alike! Excellent knowledgeable staff…" at bounding box center [955, 367] width 715 height 35
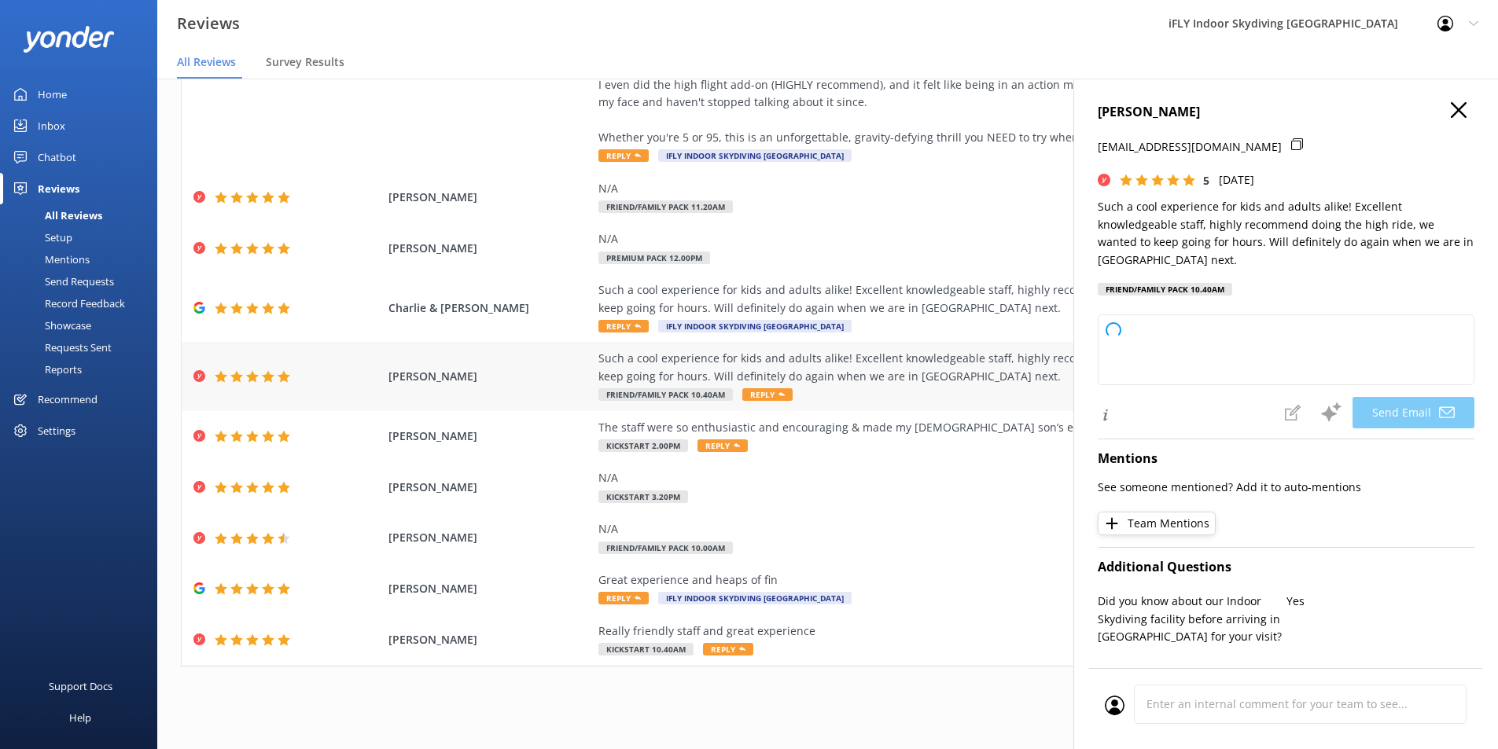
type textarea "Hi [PERSON_NAME], Thank you so much for your fantastic review! We're thrilled t…"
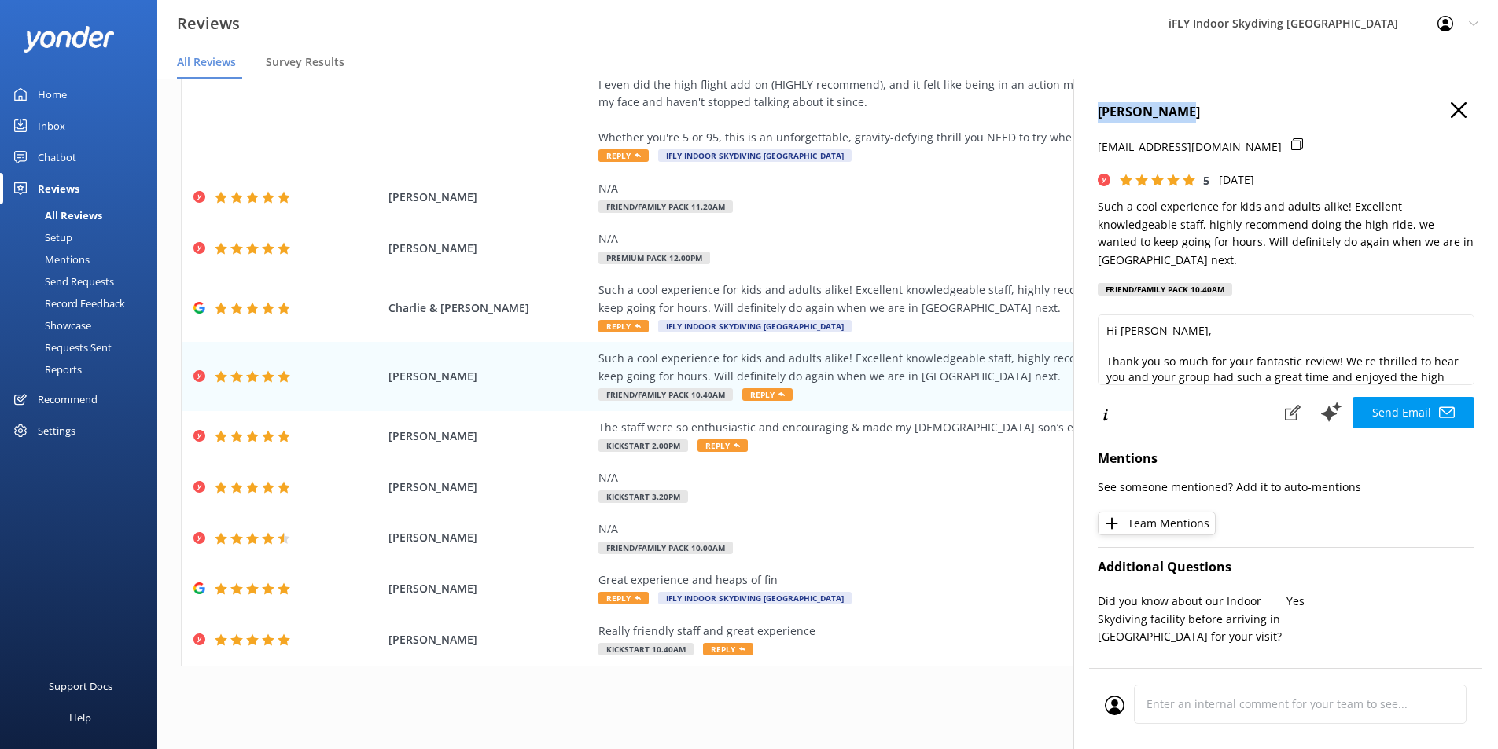
drag, startPoint x: 1196, startPoint y: 112, endPoint x: 1101, endPoint y: 110, distance: 95.1
click at [1101, 110] on h4 "[PERSON_NAME]" at bounding box center [1285, 112] width 377 height 20
copy h4 "[PERSON_NAME]"
click at [850, 583] on div "Great experience and heaps of fin" at bounding box center [955, 580] width 715 height 17
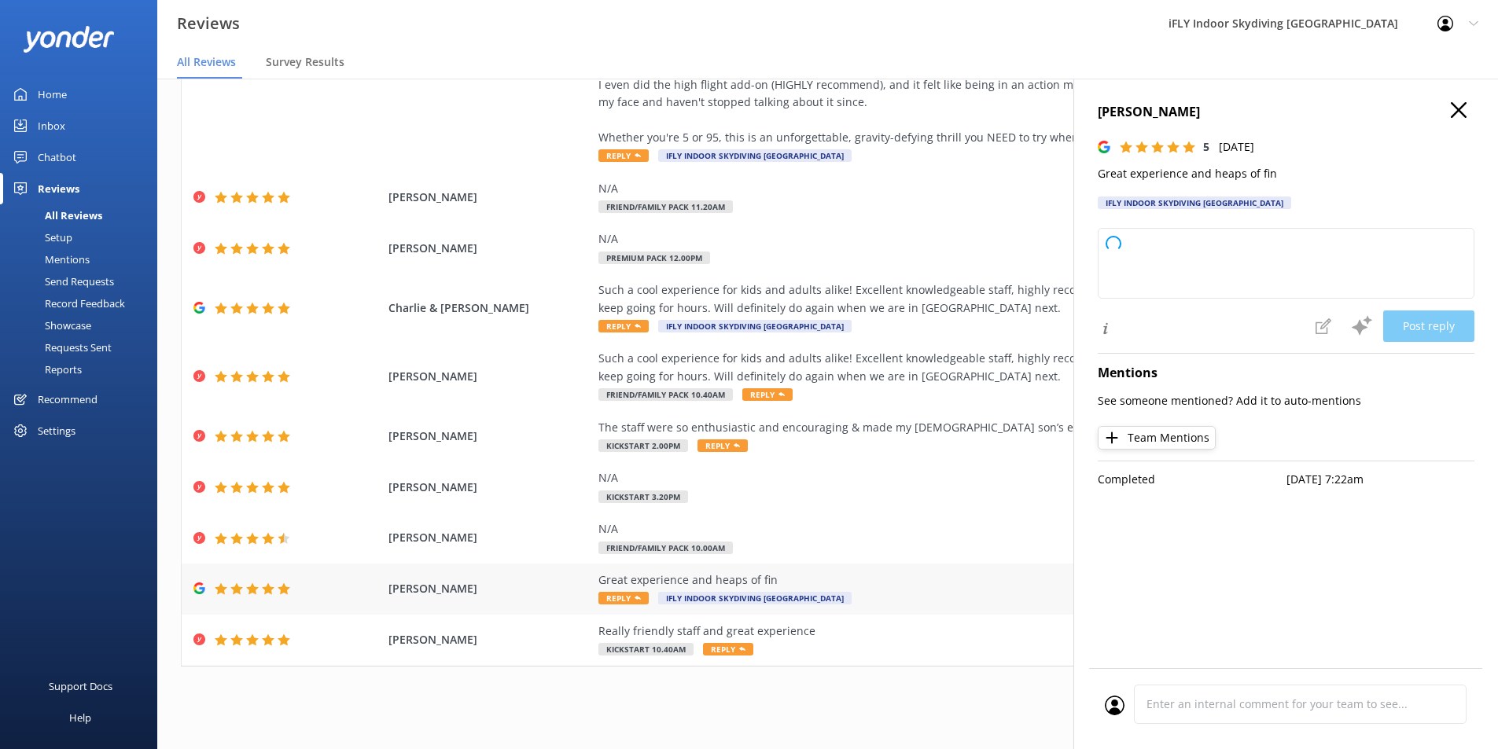
type textarea "Thank you so much for your wonderful review! We're glad you had a great experie…"
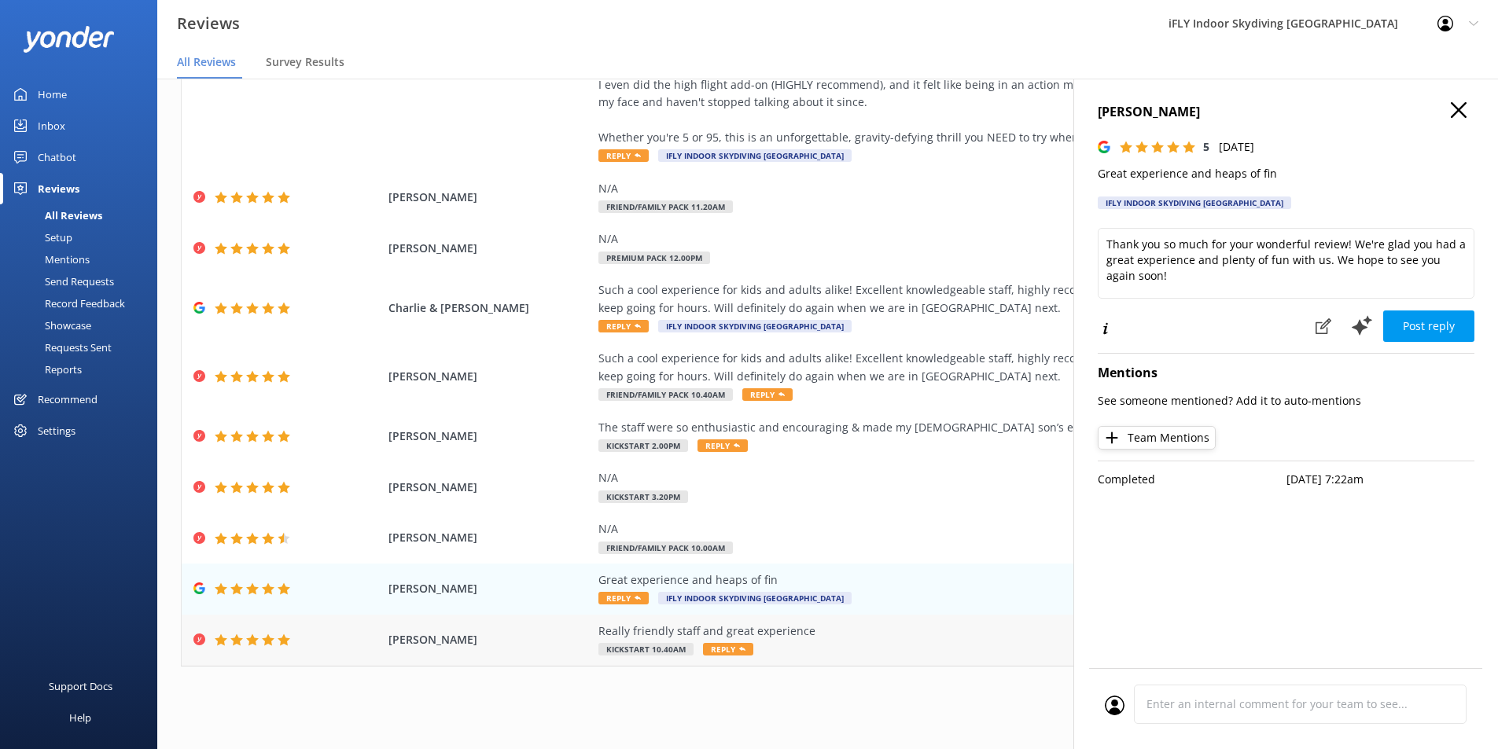
click at [814, 635] on div "Really friendly staff and great experience" at bounding box center [955, 631] width 715 height 17
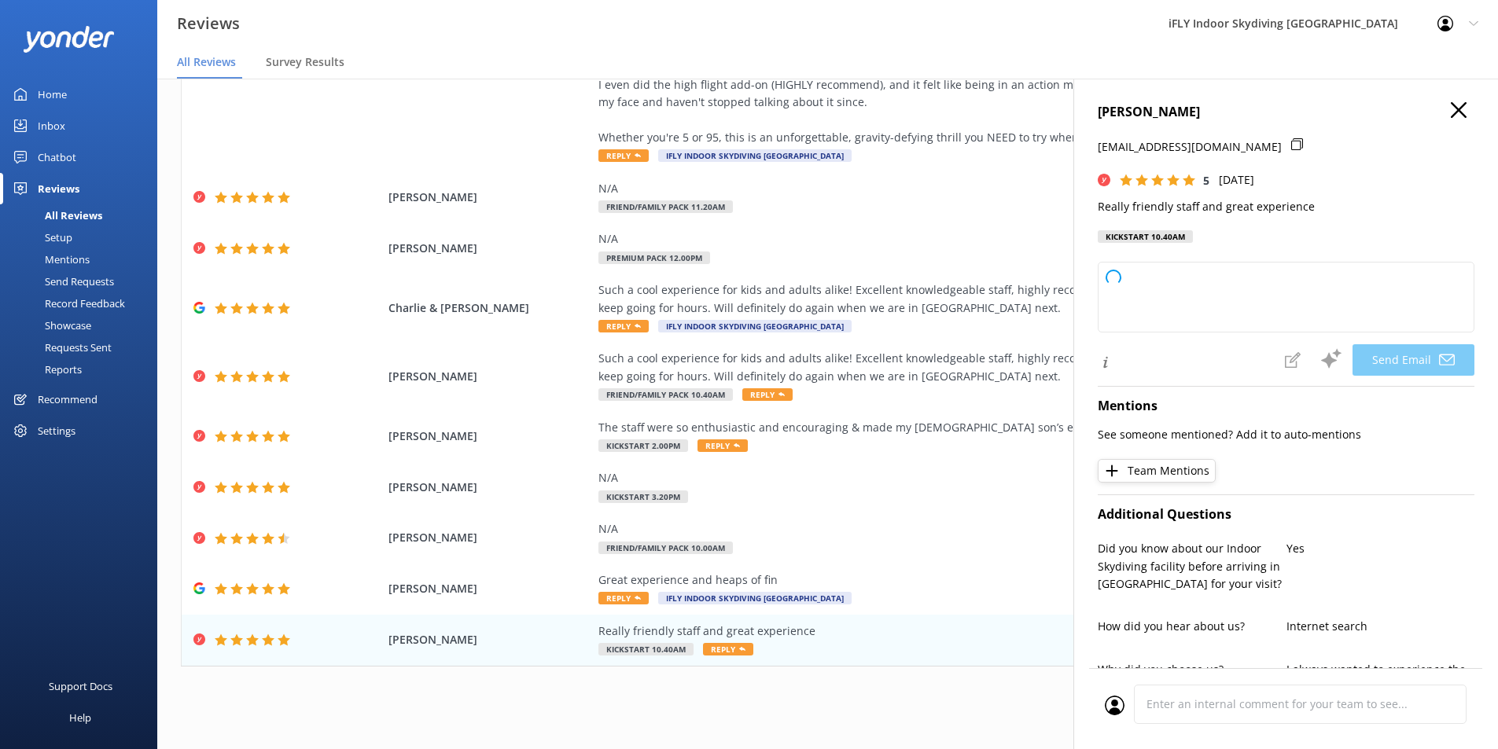
type textarea "Thank you so much for your kind words, [PERSON_NAME]! We're delighted to hear y…"
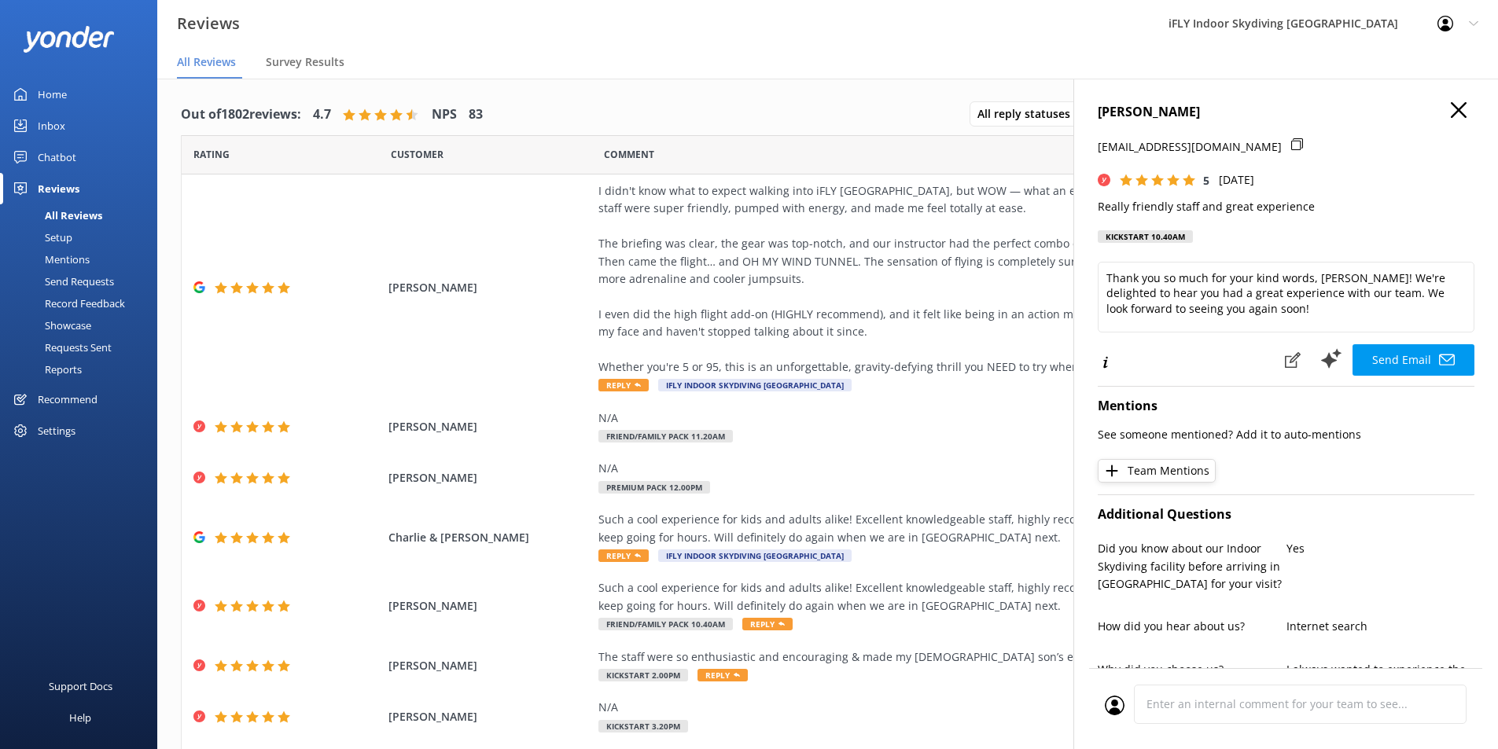
click at [1453, 108] on icon at bounding box center [1458, 110] width 16 height 16
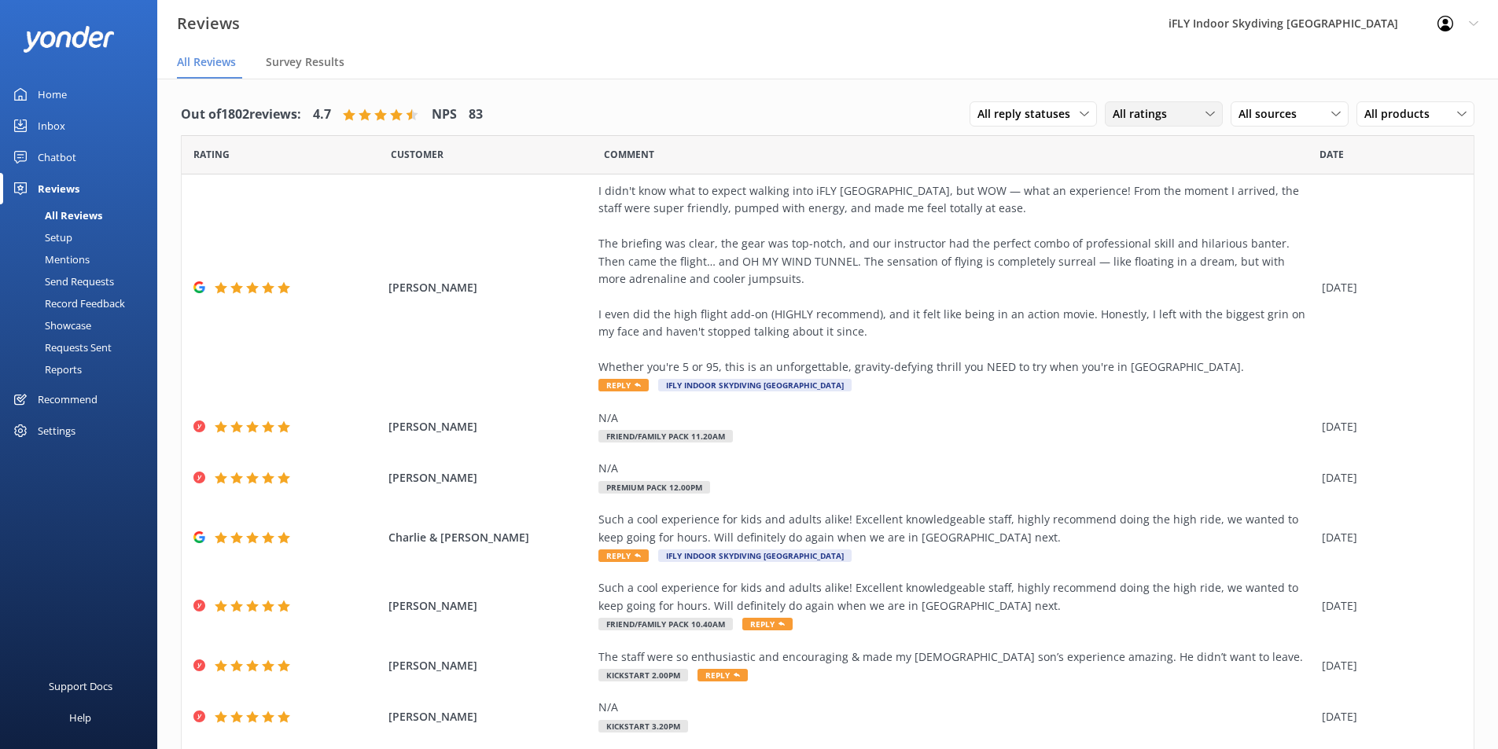
click at [1178, 112] on div "All ratings" at bounding box center [1163, 113] width 110 height 17
click at [1165, 212] on div "Passives" at bounding box center [1157, 210] width 61 height 16
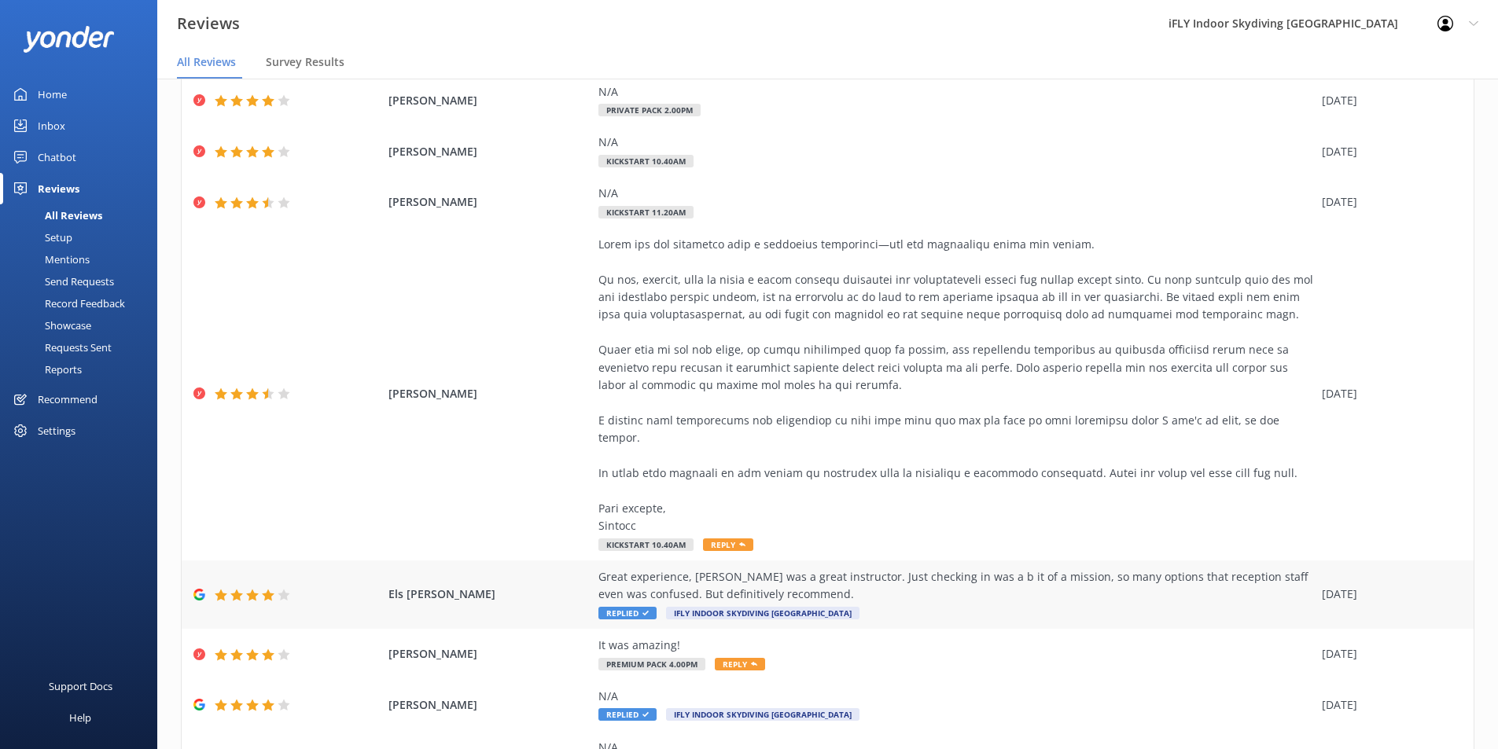
scroll to position [236, 0]
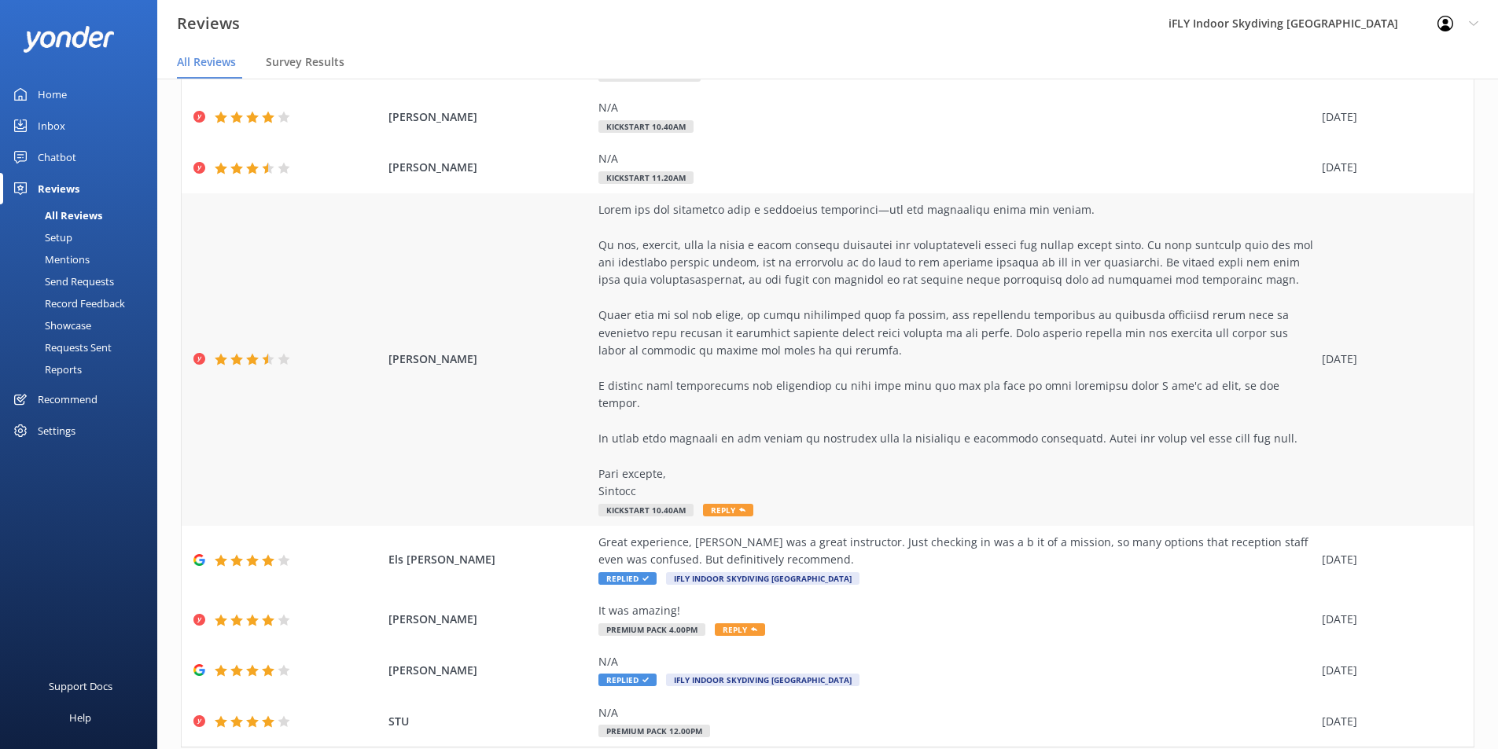
click at [502, 351] on span "[PERSON_NAME]" at bounding box center [489, 359] width 203 height 17
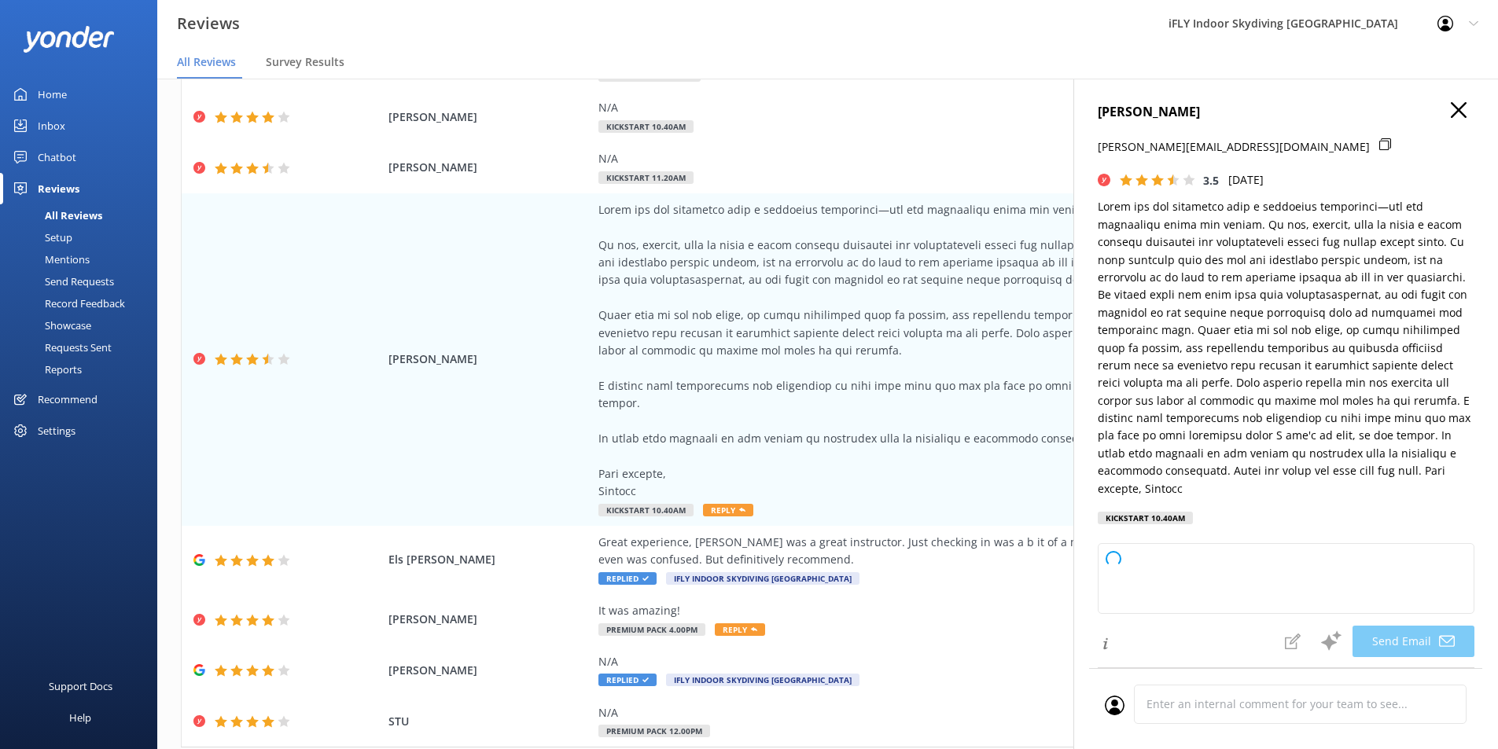
drag, startPoint x: 1253, startPoint y: 105, endPoint x: 1089, endPoint y: 103, distance: 164.3
click at [1089, 103] on div "[PERSON_NAME] [PERSON_NAME][EMAIL_ADDRESS][DOMAIN_NAME] 3.5 [DATE] Kickstart 10…" at bounding box center [1285, 453] width 425 height 749
type textarea "Dear [PERSON_NAME], Thank you so much for your thoughtful feedback and for shar…"
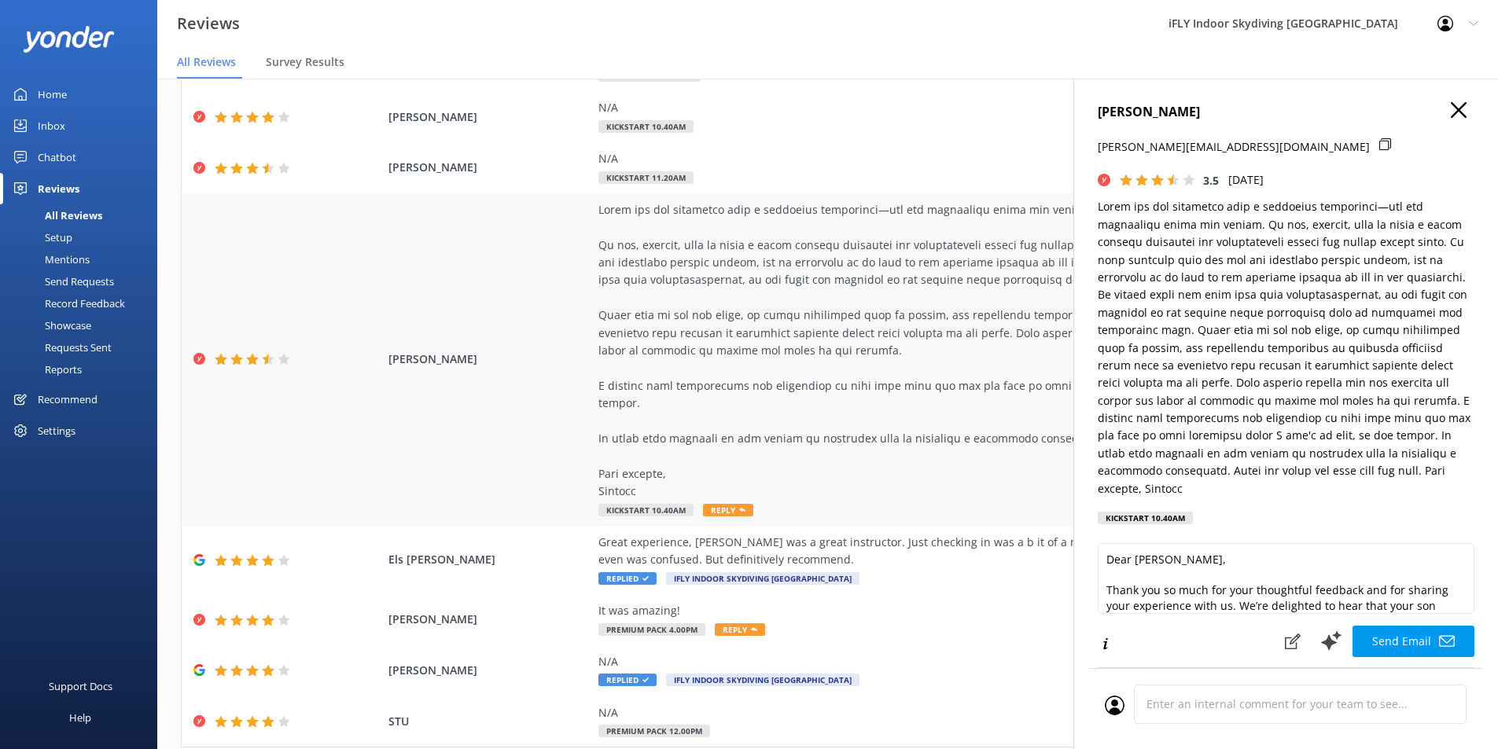
copy h4 "[PERSON_NAME]"
click at [1379, 149] on icon at bounding box center [1385, 144] width 12 height 12
click at [1450, 103] on icon at bounding box center [1458, 110] width 16 height 16
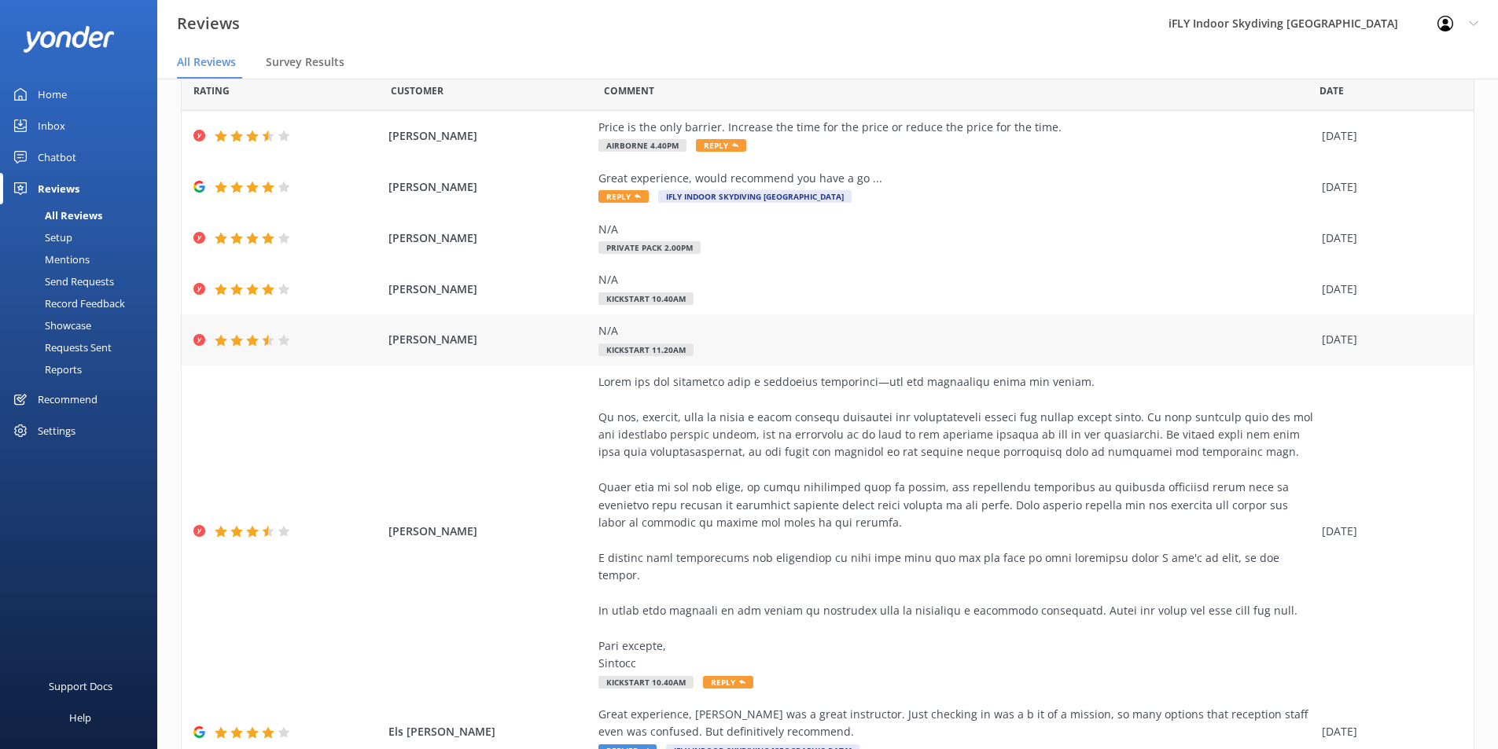
scroll to position [0, 0]
